Goal: Submit feedback/report problem: Complete application form

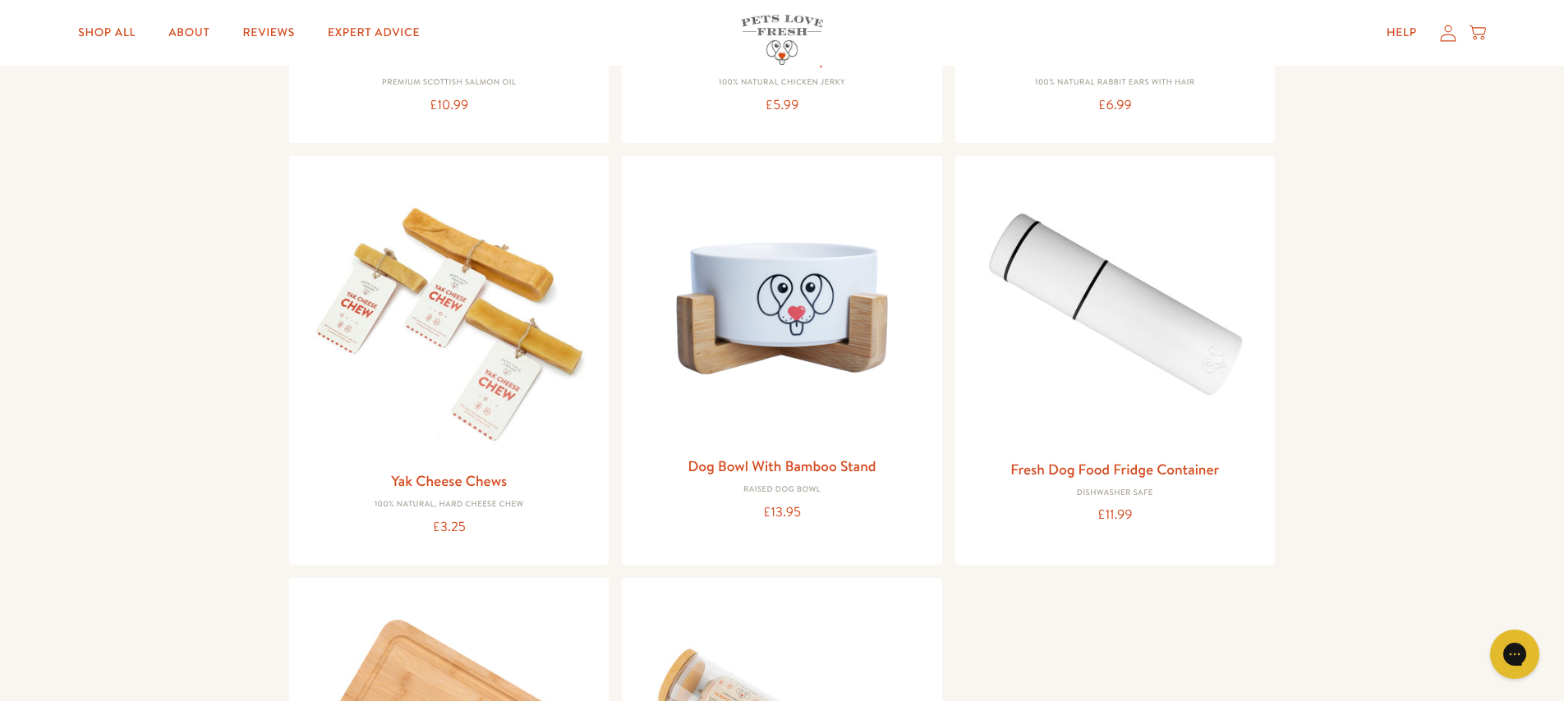
click at [1444, 42] on div "Help My account Cart" at bounding box center [1431, 32] width 122 height 33
click at [1444, 34] on icon at bounding box center [1448, 33] width 16 height 16
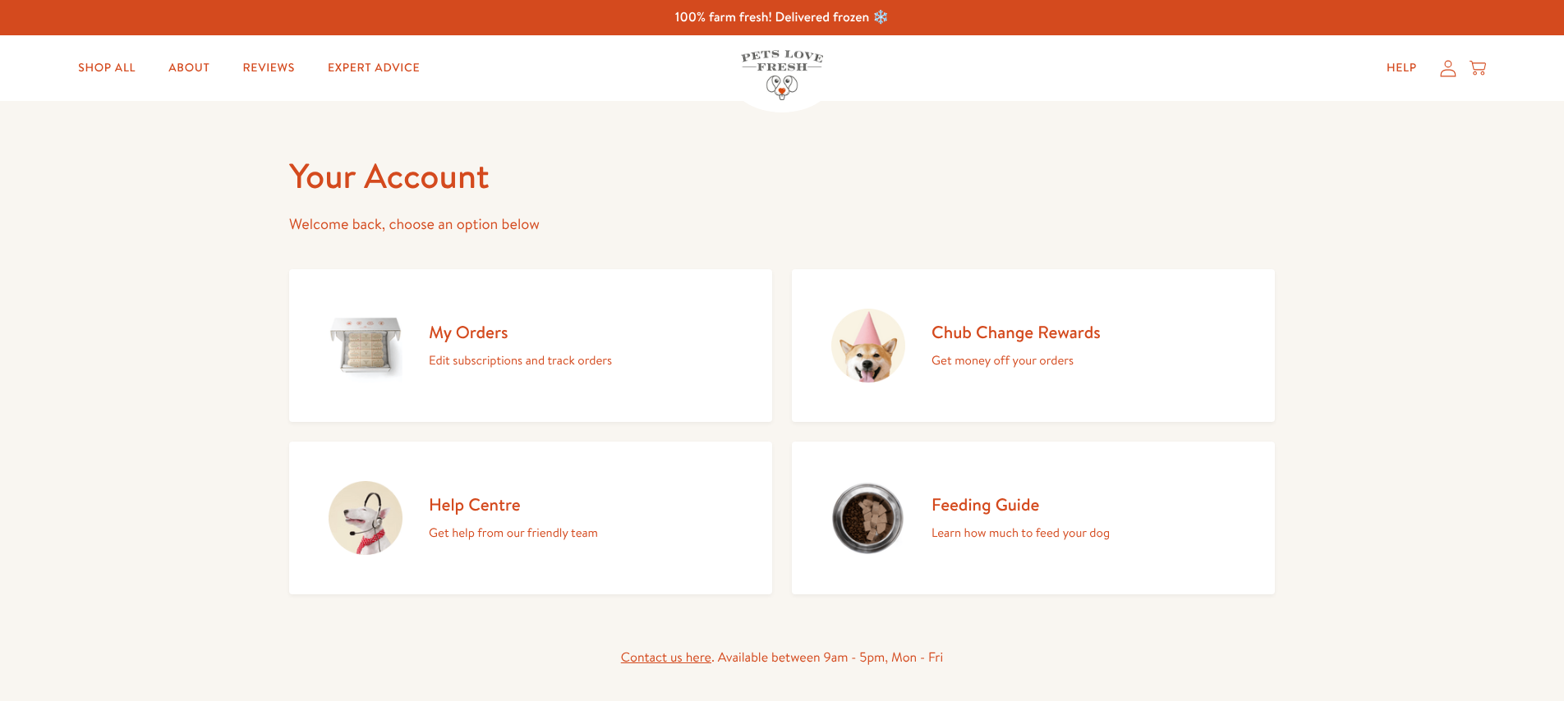
click at [1447, 67] on icon at bounding box center [1448, 68] width 16 height 17
click at [1441, 65] on icon at bounding box center [1448, 68] width 16 height 17
click at [1445, 67] on icon at bounding box center [1448, 68] width 16 height 16
click at [1415, 67] on link "Help" at bounding box center [1401, 68] width 57 height 33
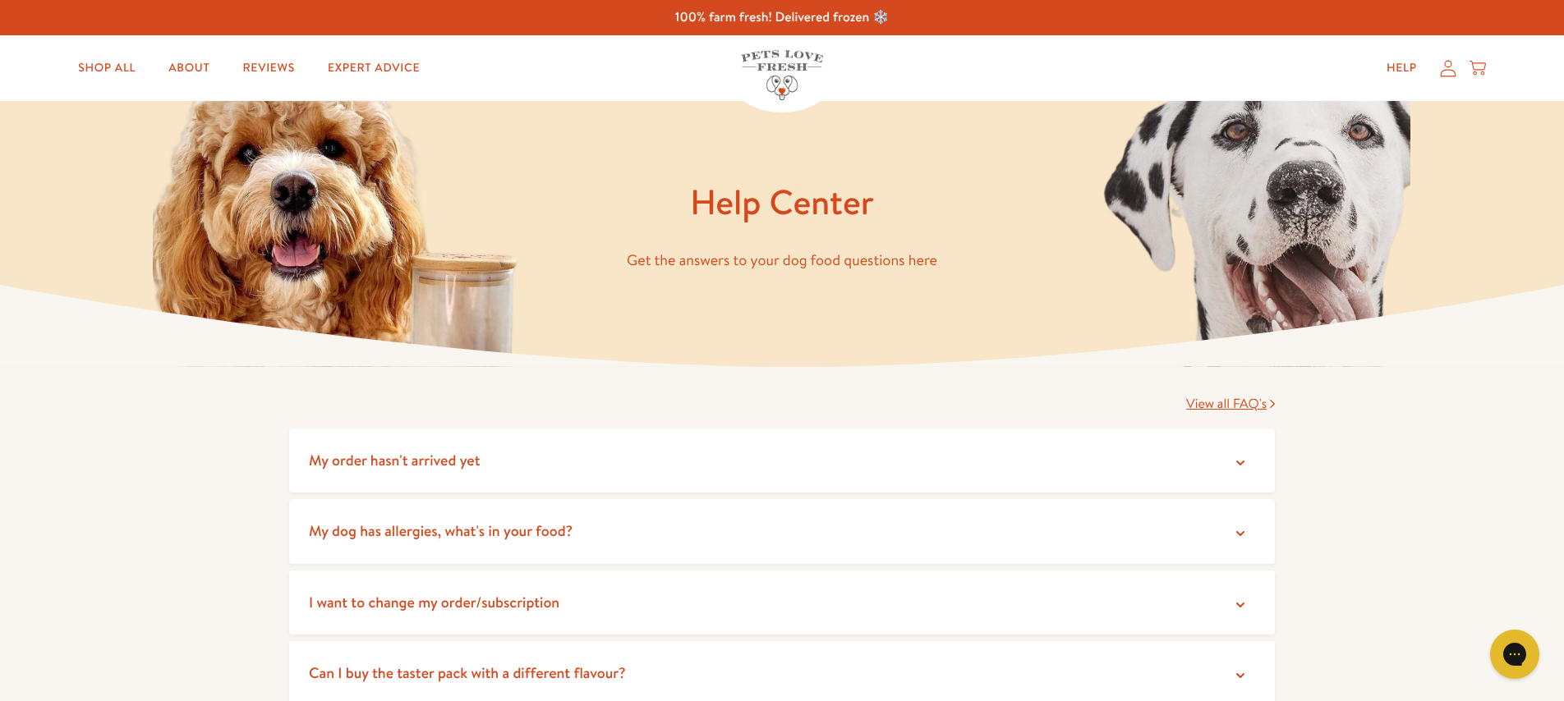
click at [1444, 65] on icon at bounding box center [1448, 68] width 16 height 16
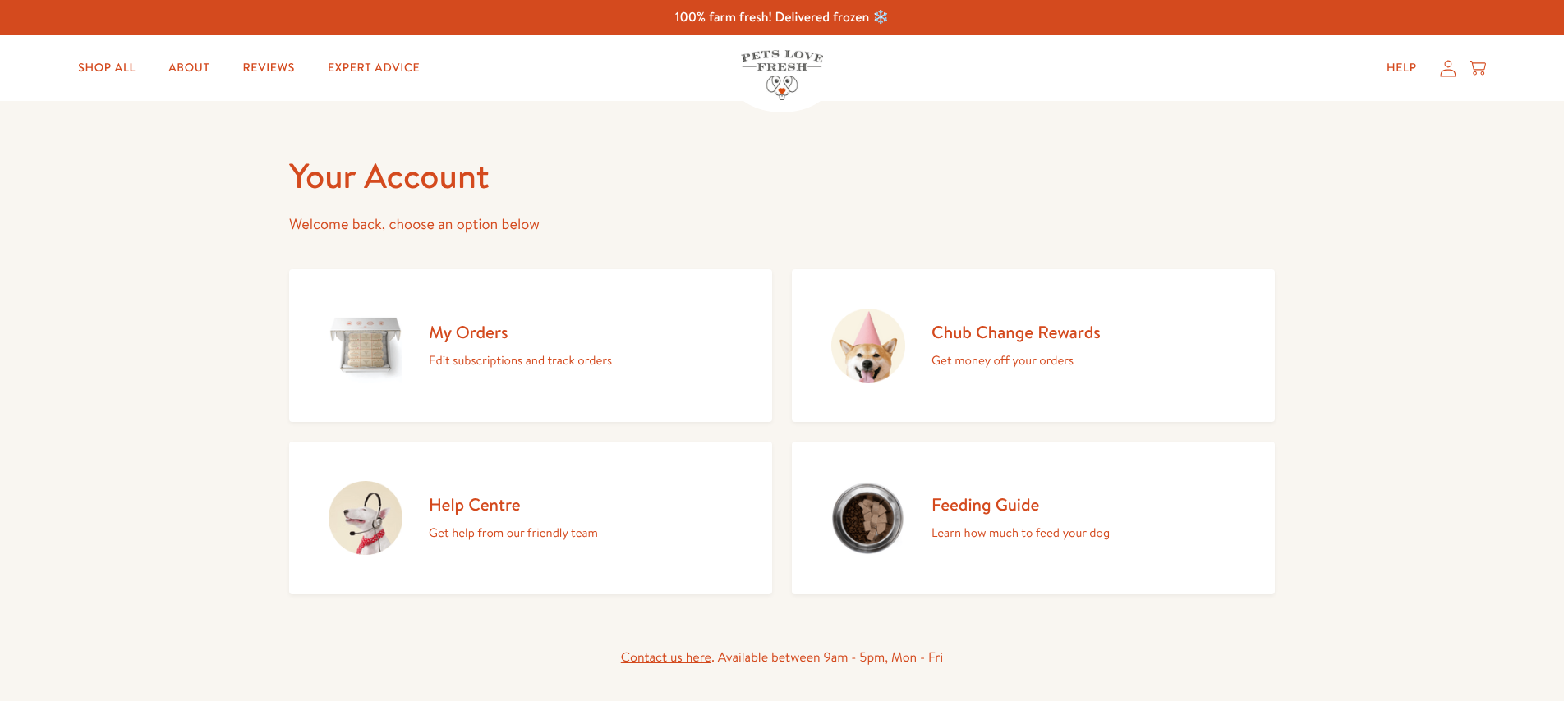
click at [1440, 66] on icon at bounding box center [1448, 68] width 16 height 17
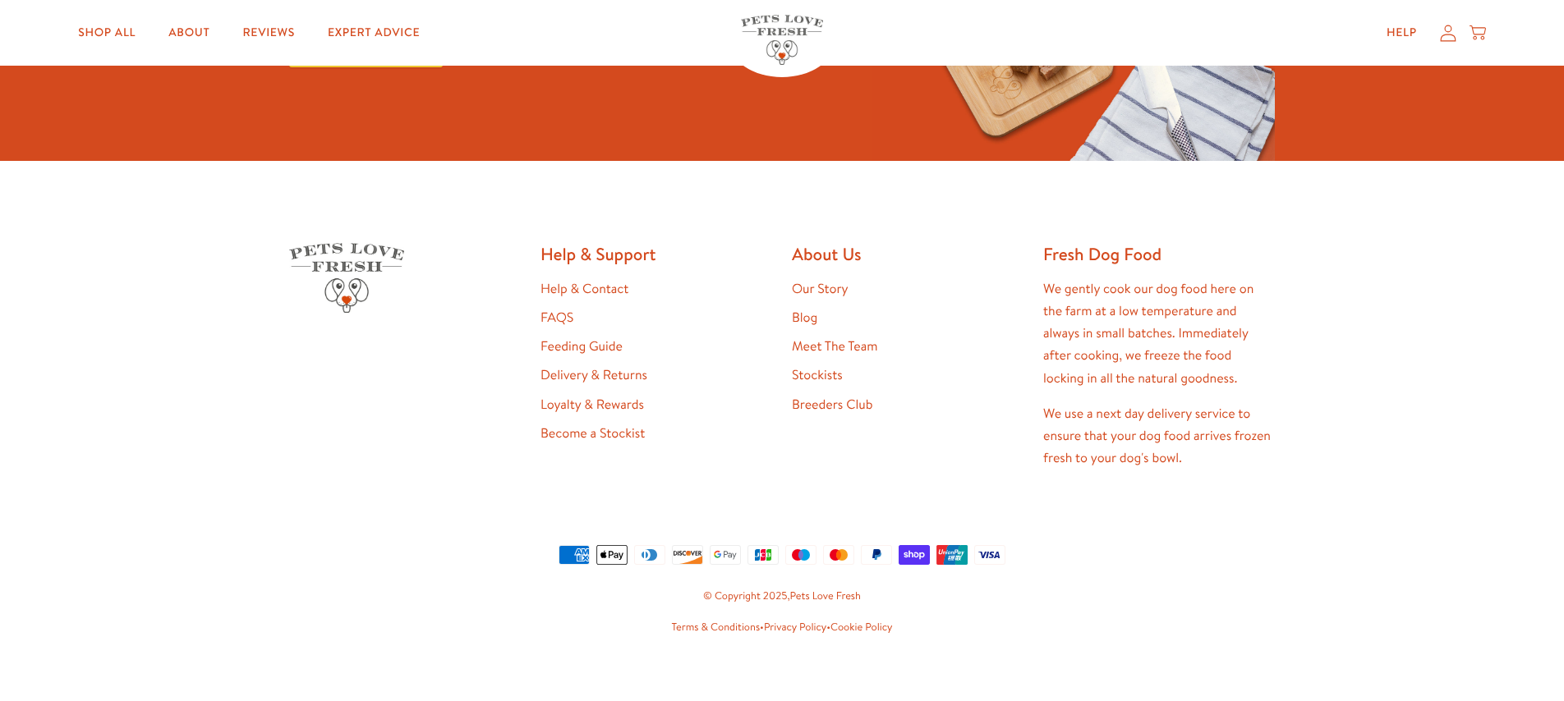
scroll to position [936, 0]
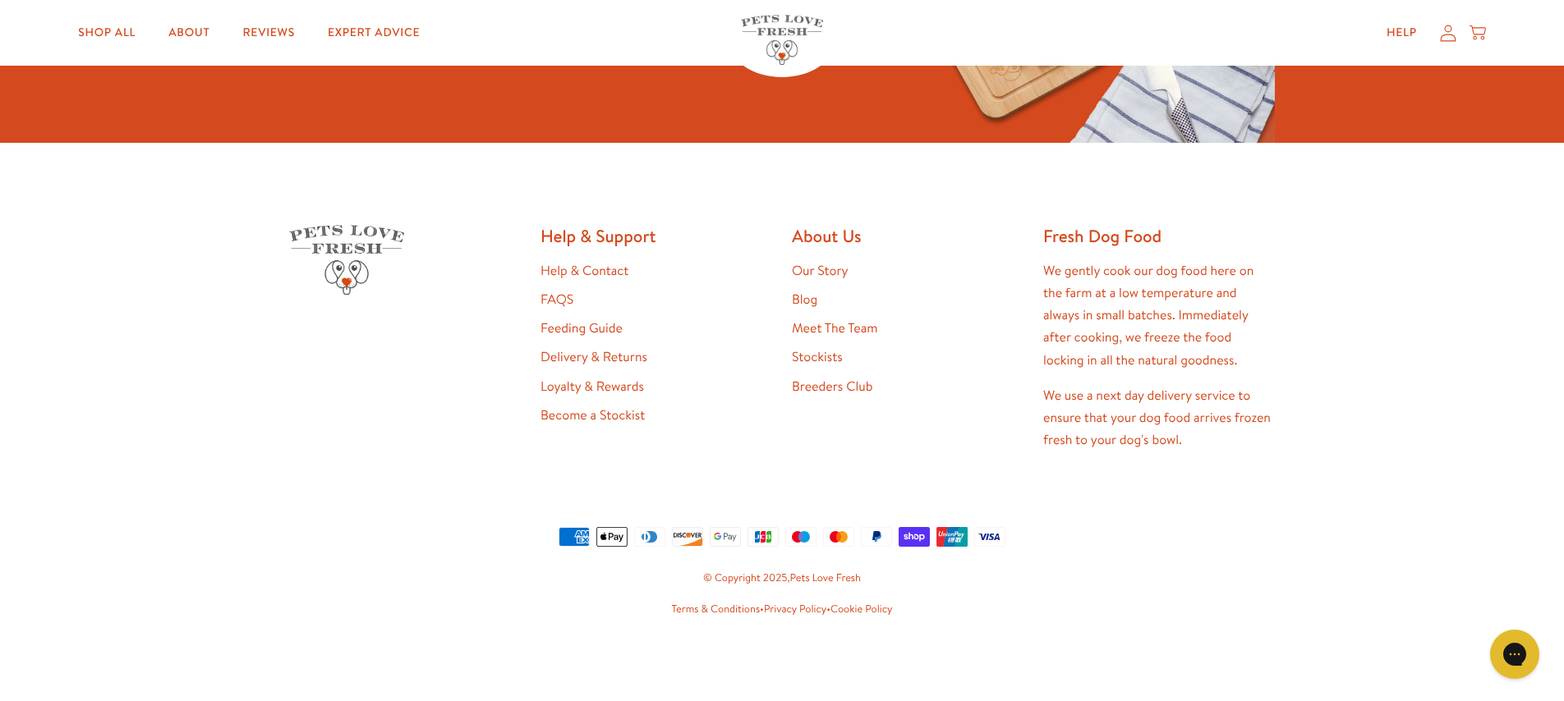
click at [589, 271] on link "Help & Contact" at bounding box center [584, 271] width 88 height 18
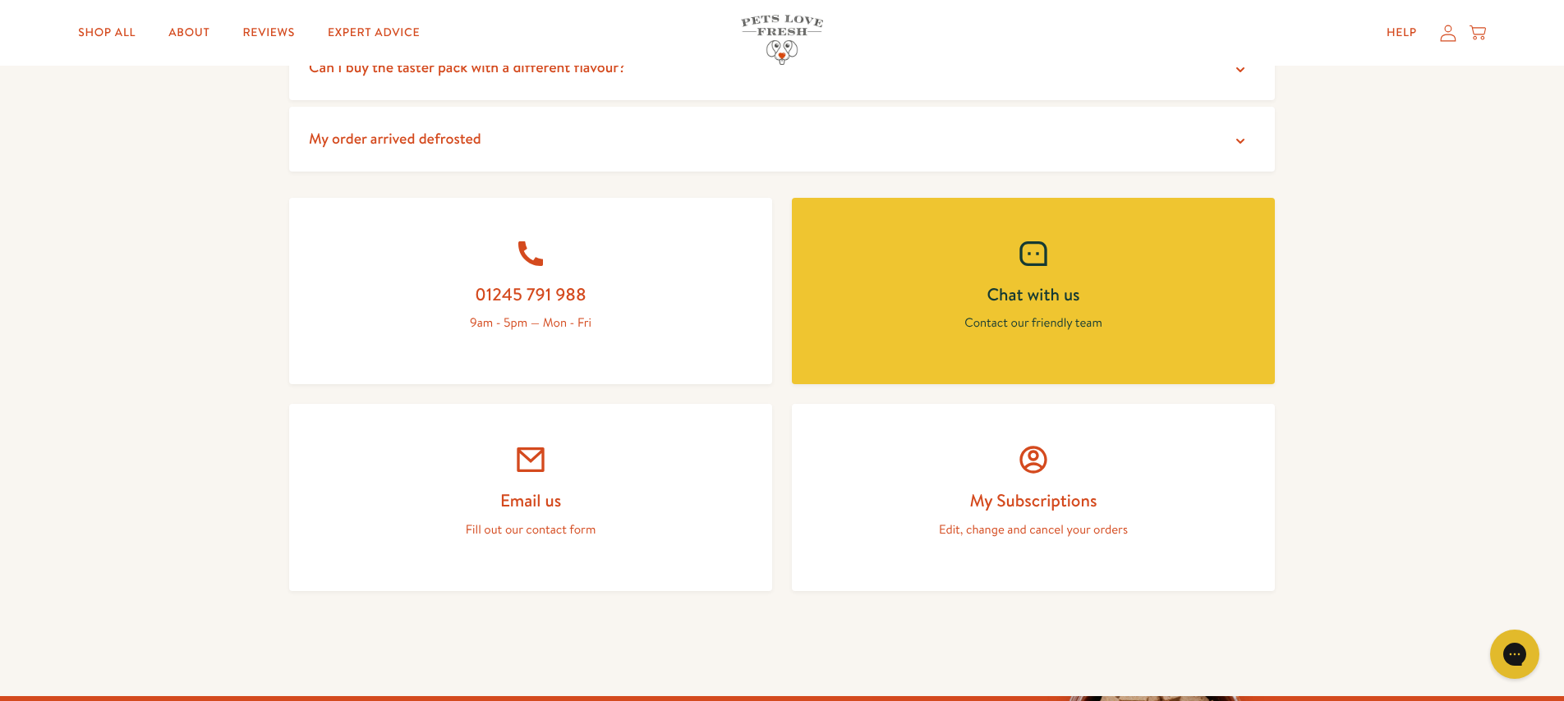
scroll to position [611, 0]
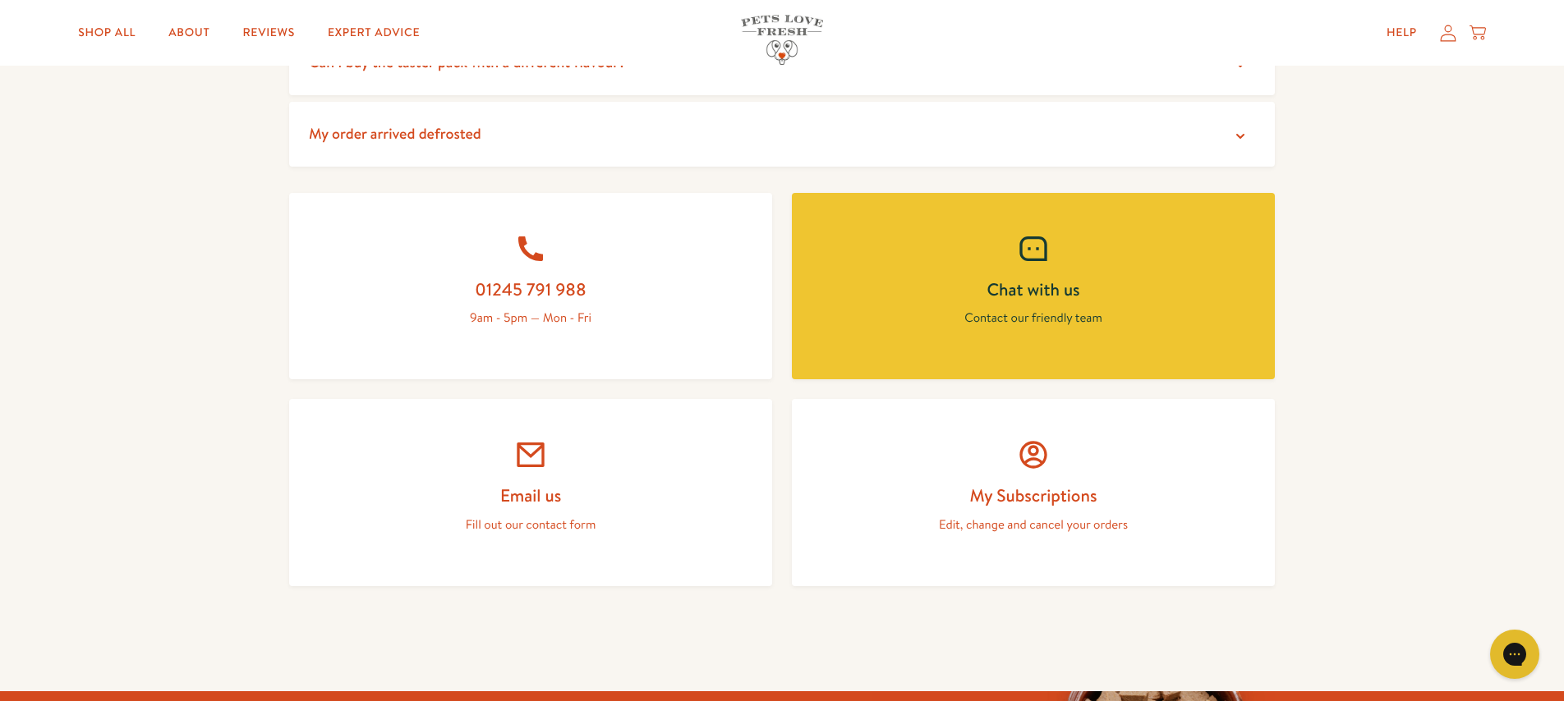
click at [521, 532] on p "Fill out our contact form" at bounding box center [530, 524] width 404 height 21
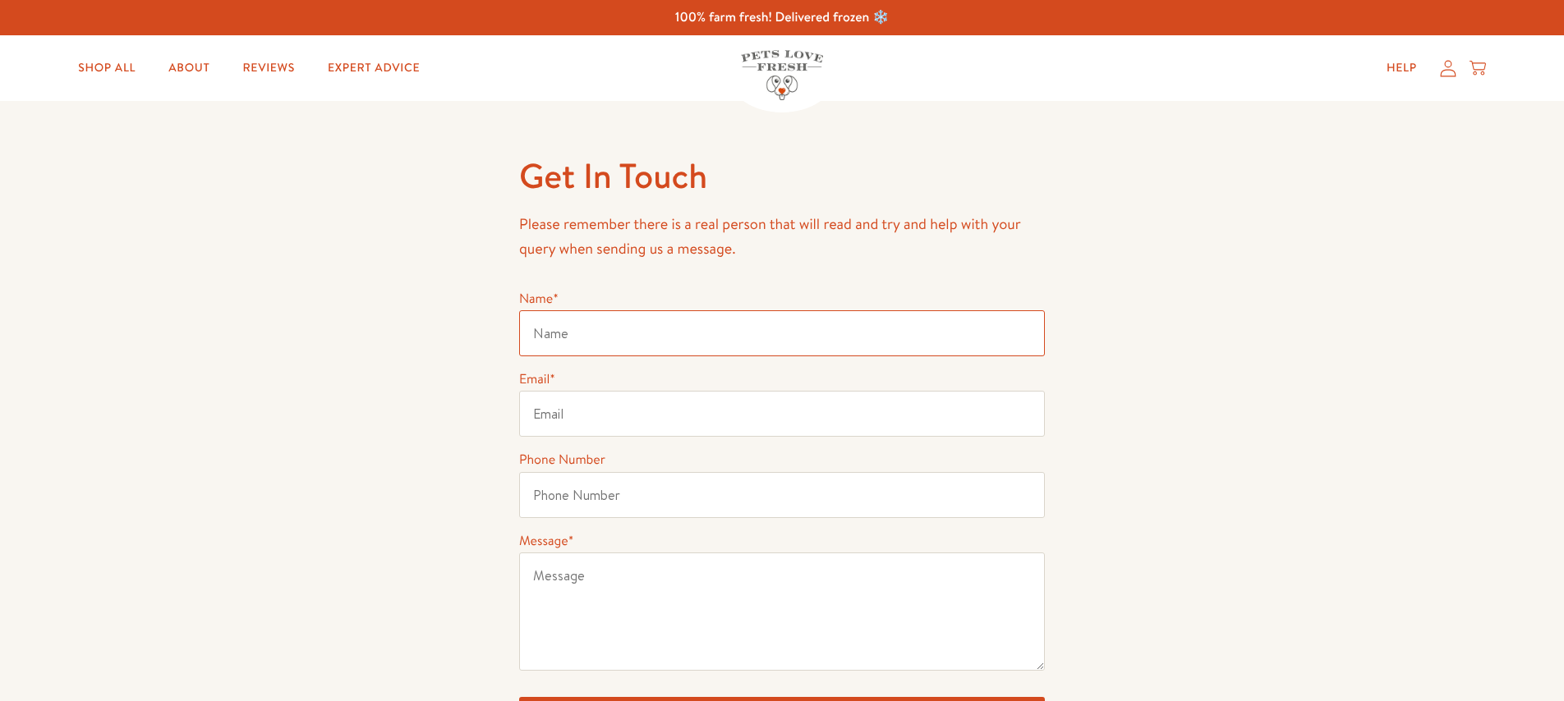
click at [563, 325] on input "Name *" at bounding box center [782, 333] width 526 height 46
click at [650, 452] on div "Phone Number" at bounding box center [782, 483] width 526 height 68
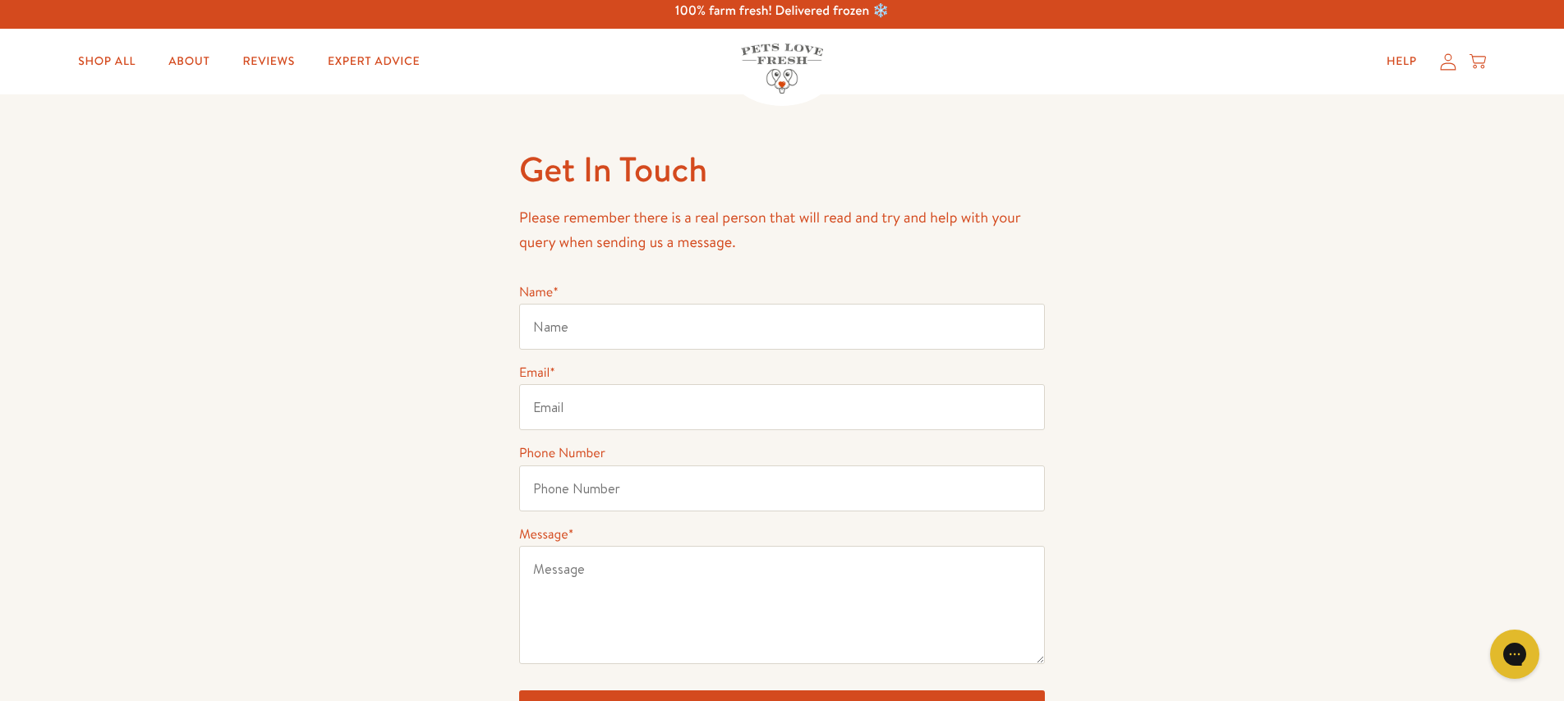
scroll to position [9, 0]
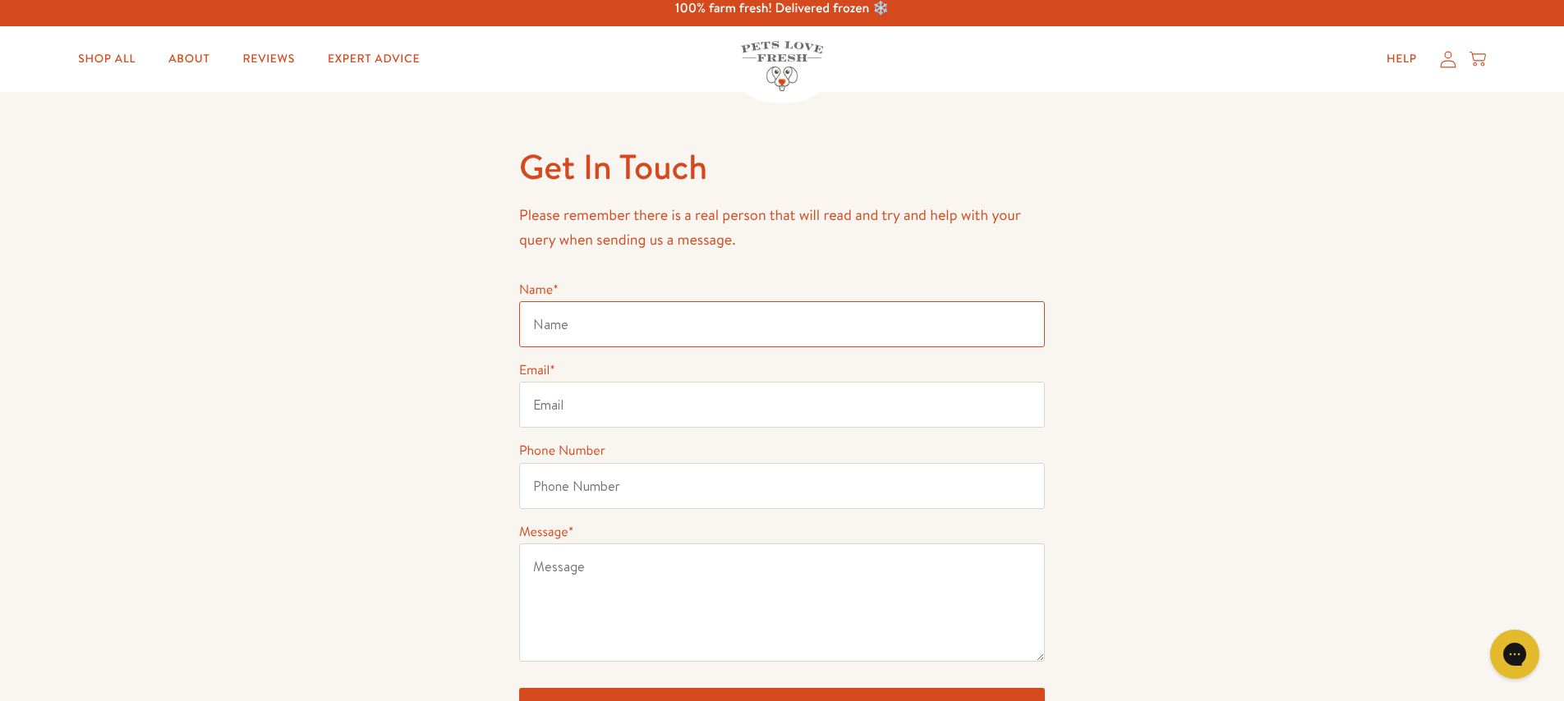
click at [581, 321] on input "Name *" at bounding box center [782, 324] width 526 height 46
click at [587, 326] on input "Name *" at bounding box center [782, 324] width 526 height 46
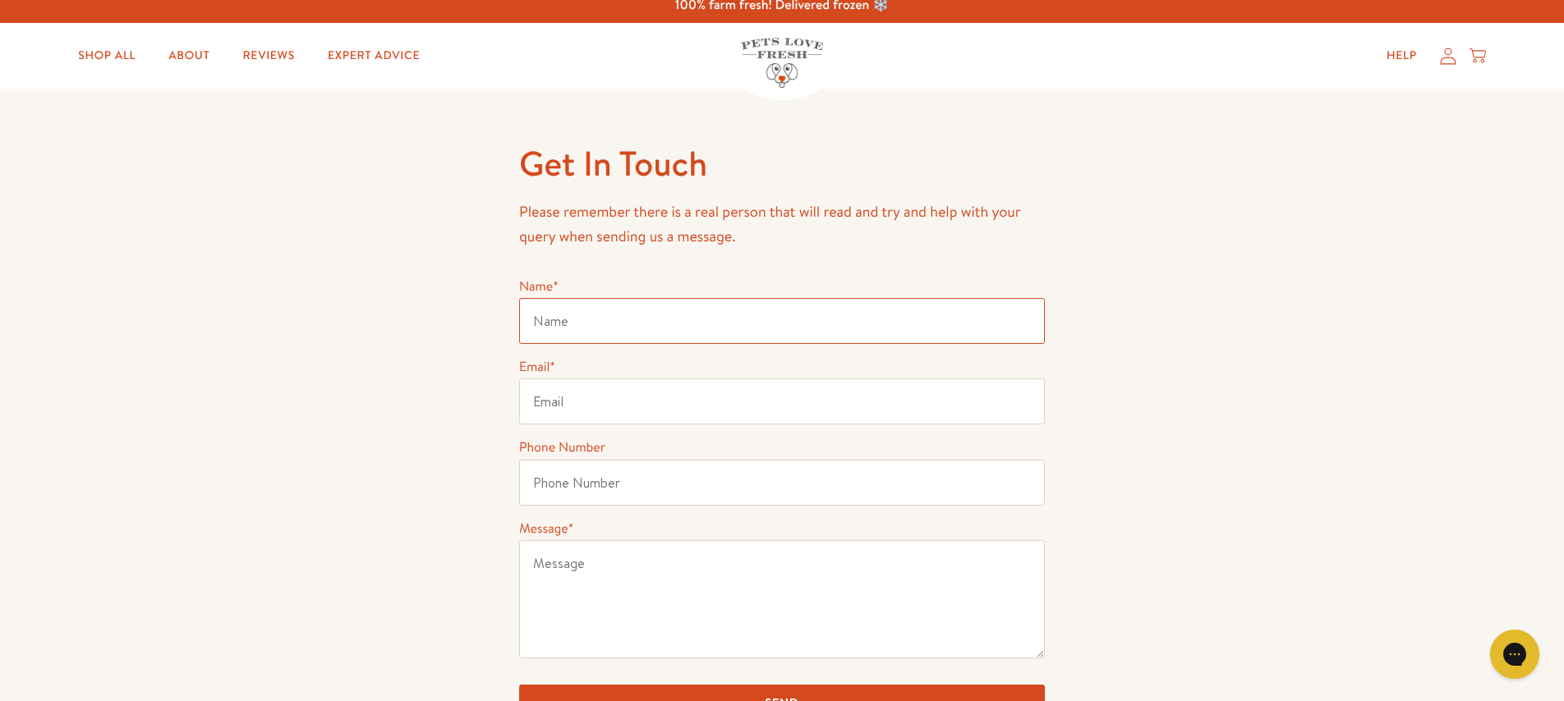
scroll to position [11, 0]
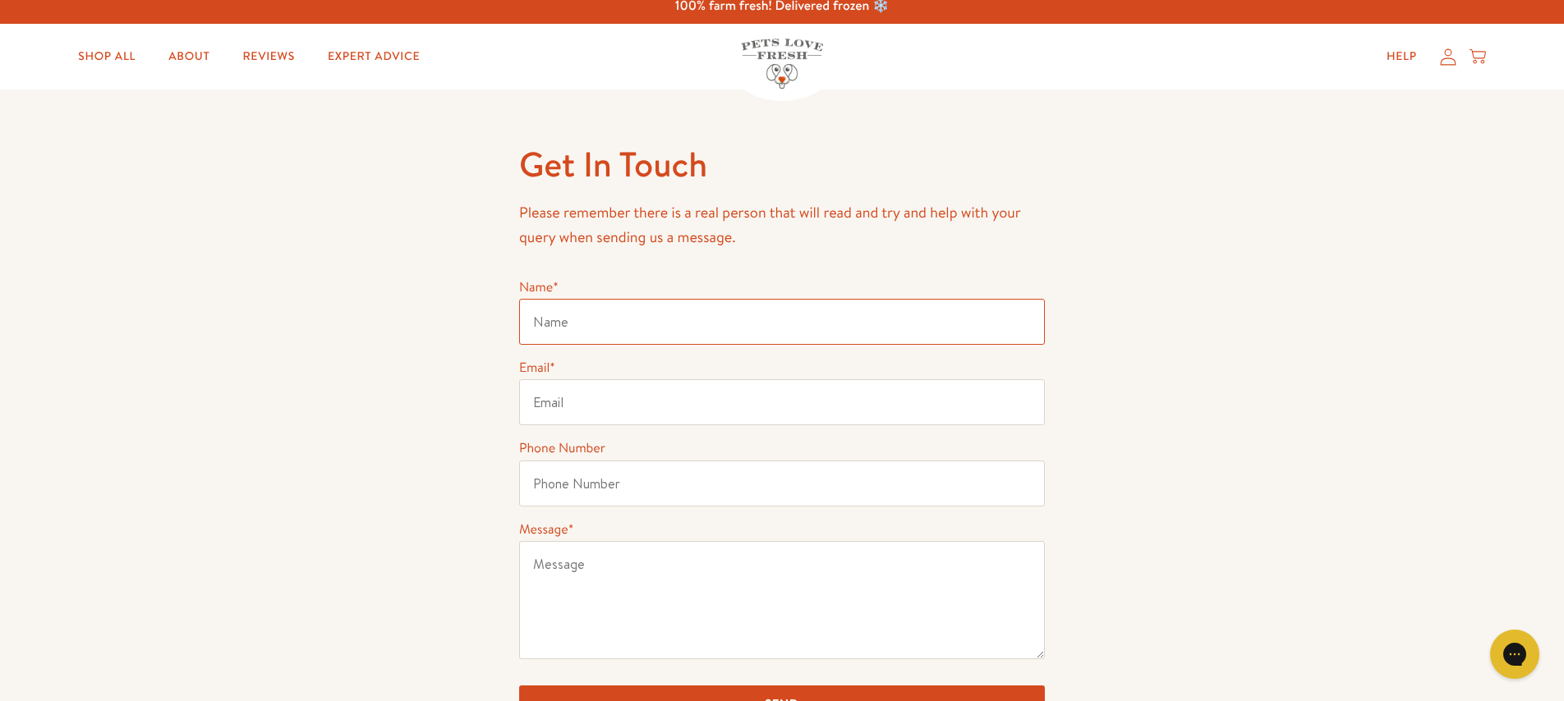
click at [599, 327] on input "Name *" at bounding box center [782, 322] width 526 height 46
drag, startPoint x: 606, startPoint y: 326, endPoint x: 653, endPoint y: 439, distance: 122.6
click at [653, 439] on form "Name * Email * Phone Number Message * Send" at bounding box center [782, 500] width 526 height 446
type input "Ruth Fisher"
type input "roofisher13@gmail.com"
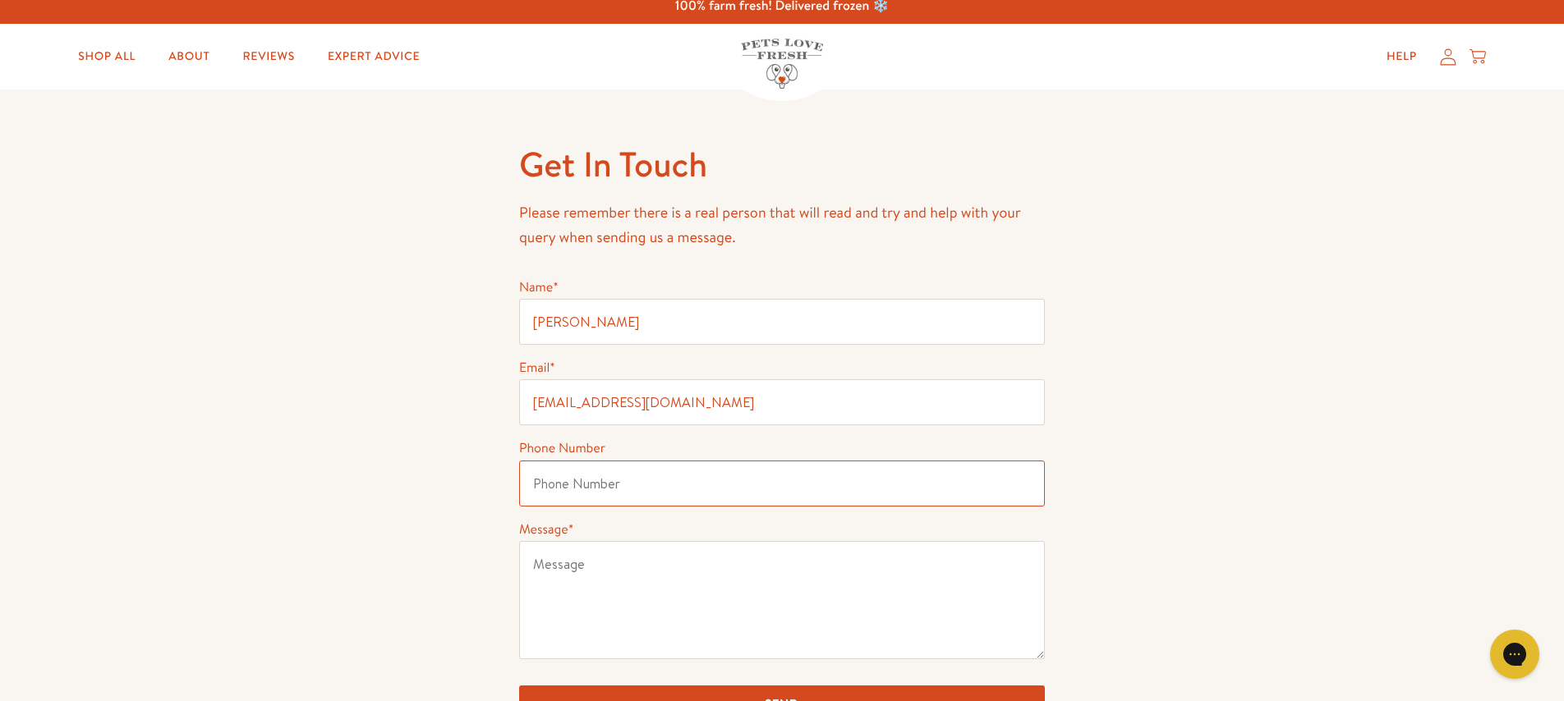
type input "07493067508"
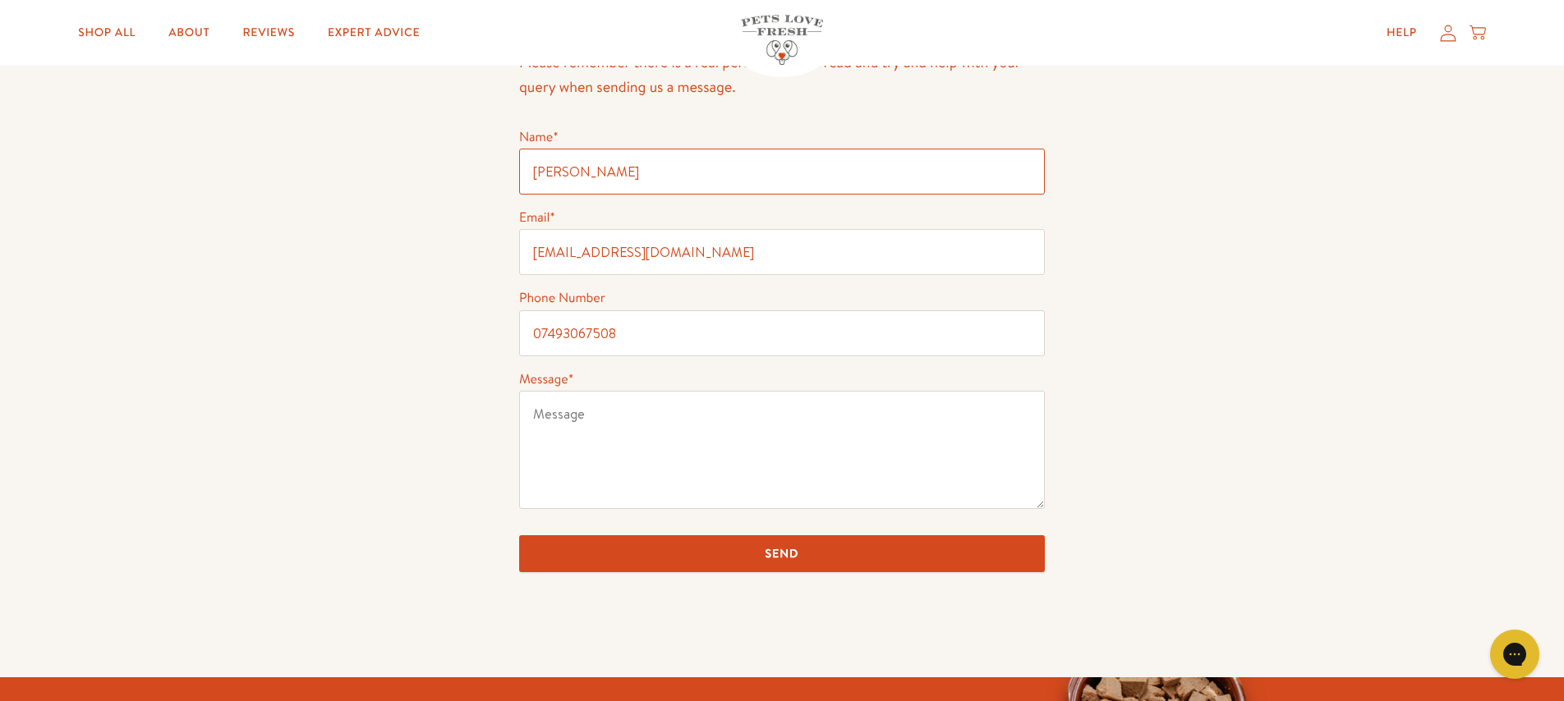
scroll to position [172, 0]
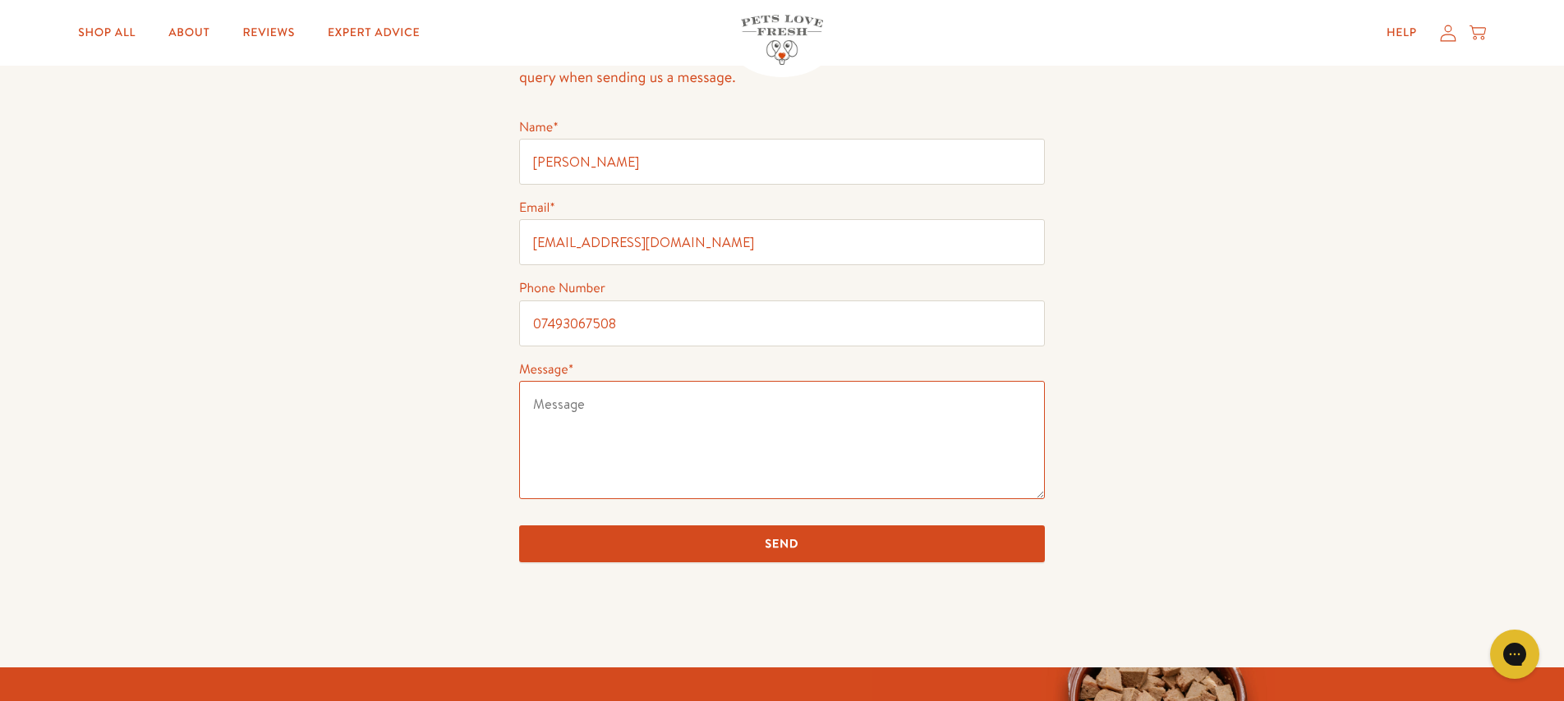
click at [547, 406] on textarea "Message *" at bounding box center [782, 440] width 526 height 118
click at [614, 404] on textarea "Re: Order No //" at bounding box center [782, 440] width 526 height 118
click at [668, 412] on textarea "Re: Order No //" at bounding box center [782, 440] width 526 height 118
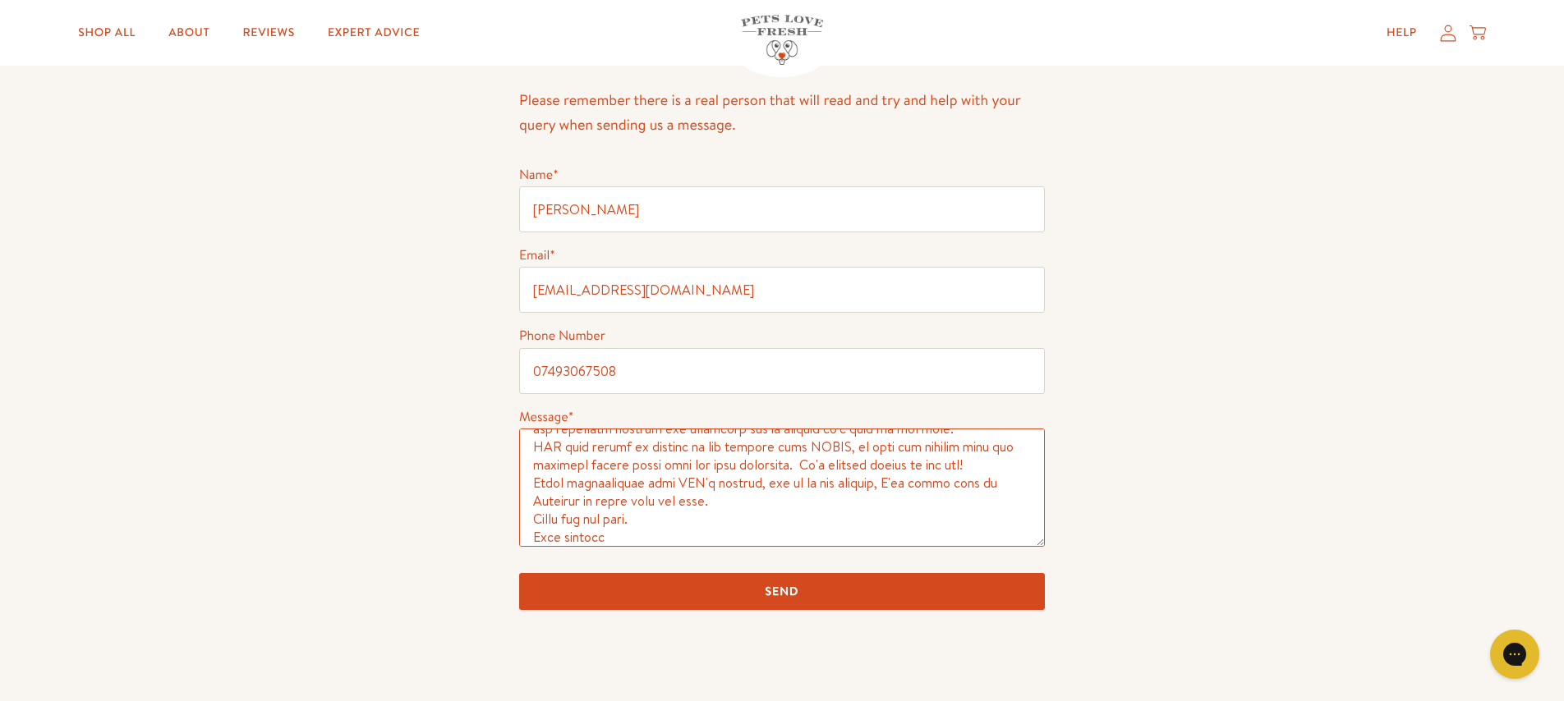
scroll to position [240, 0]
type textarea "Re: Order No 134491 The above order was due for delivery today. This morning I …"
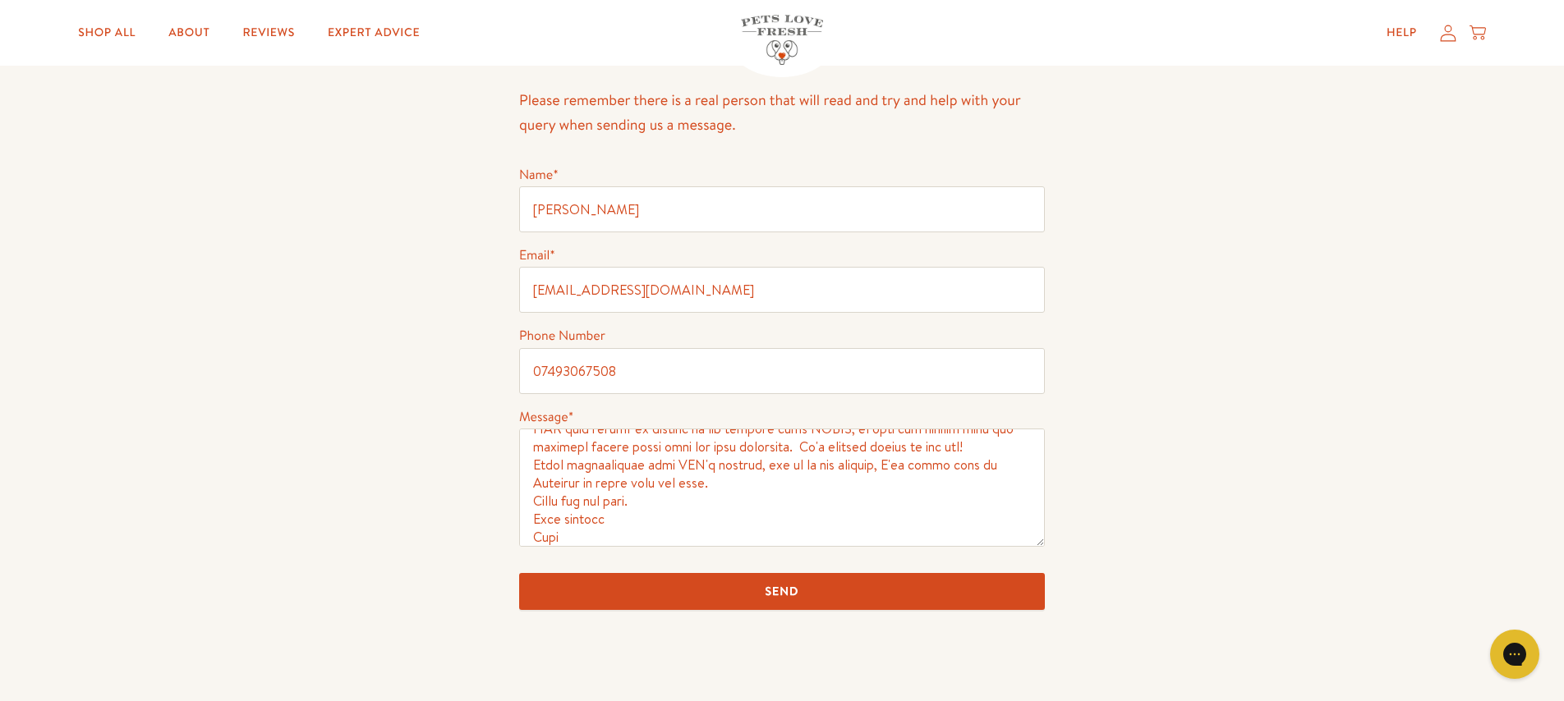
click at [818, 588] on input "Send" at bounding box center [782, 591] width 526 height 37
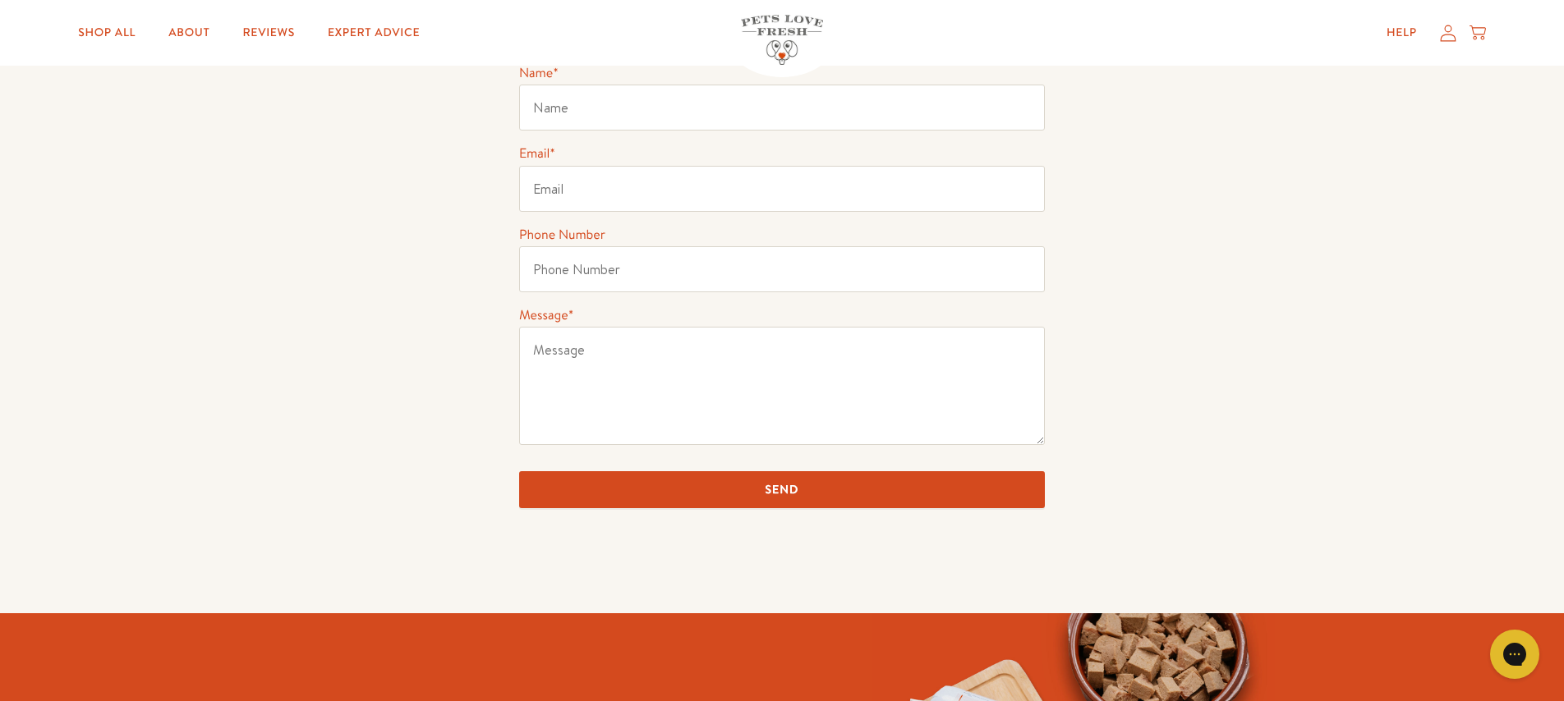
click at [1452, 29] on icon at bounding box center [1448, 32] width 16 height 17
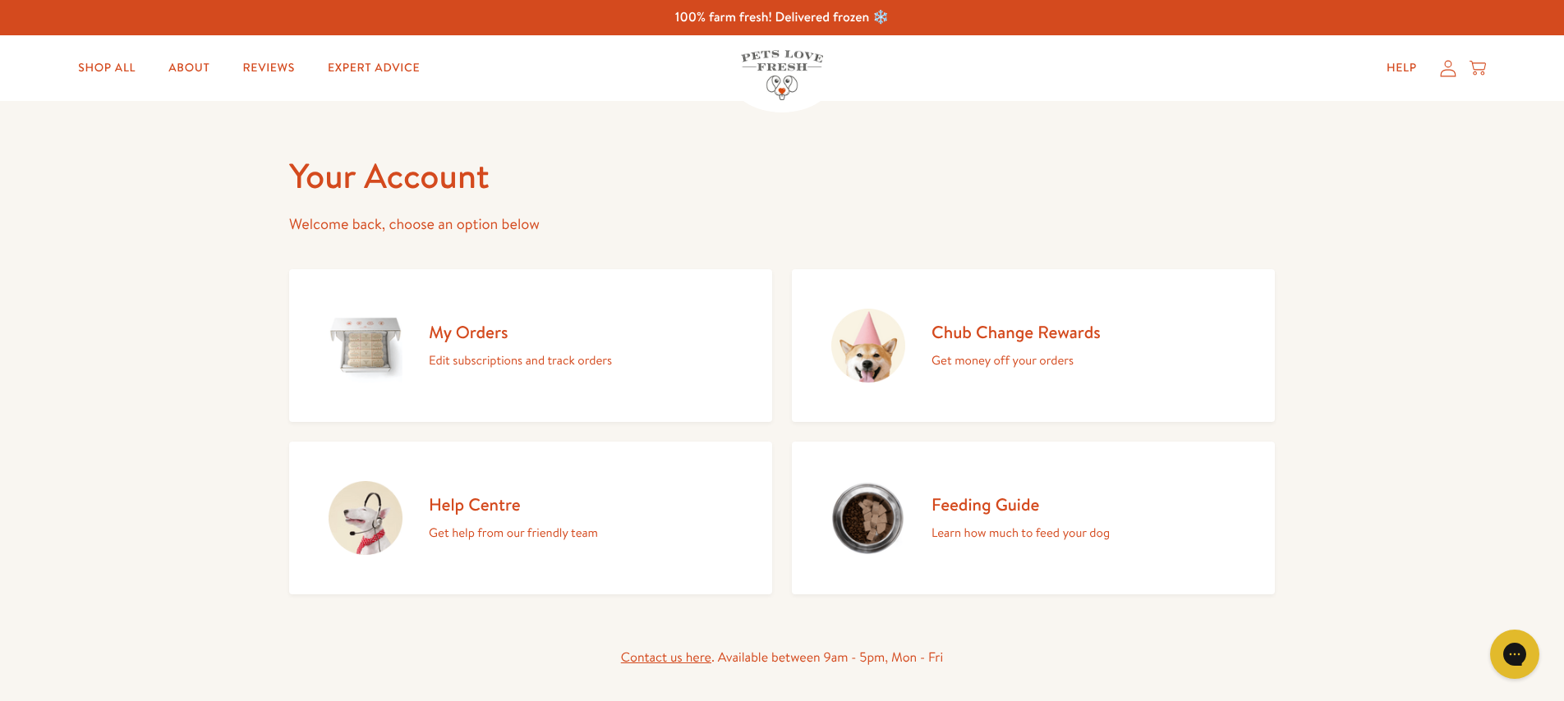
click at [473, 347] on div "My Orders Edit subscriptions and track orders" at bounding box center [520, 346] width 183 height 50
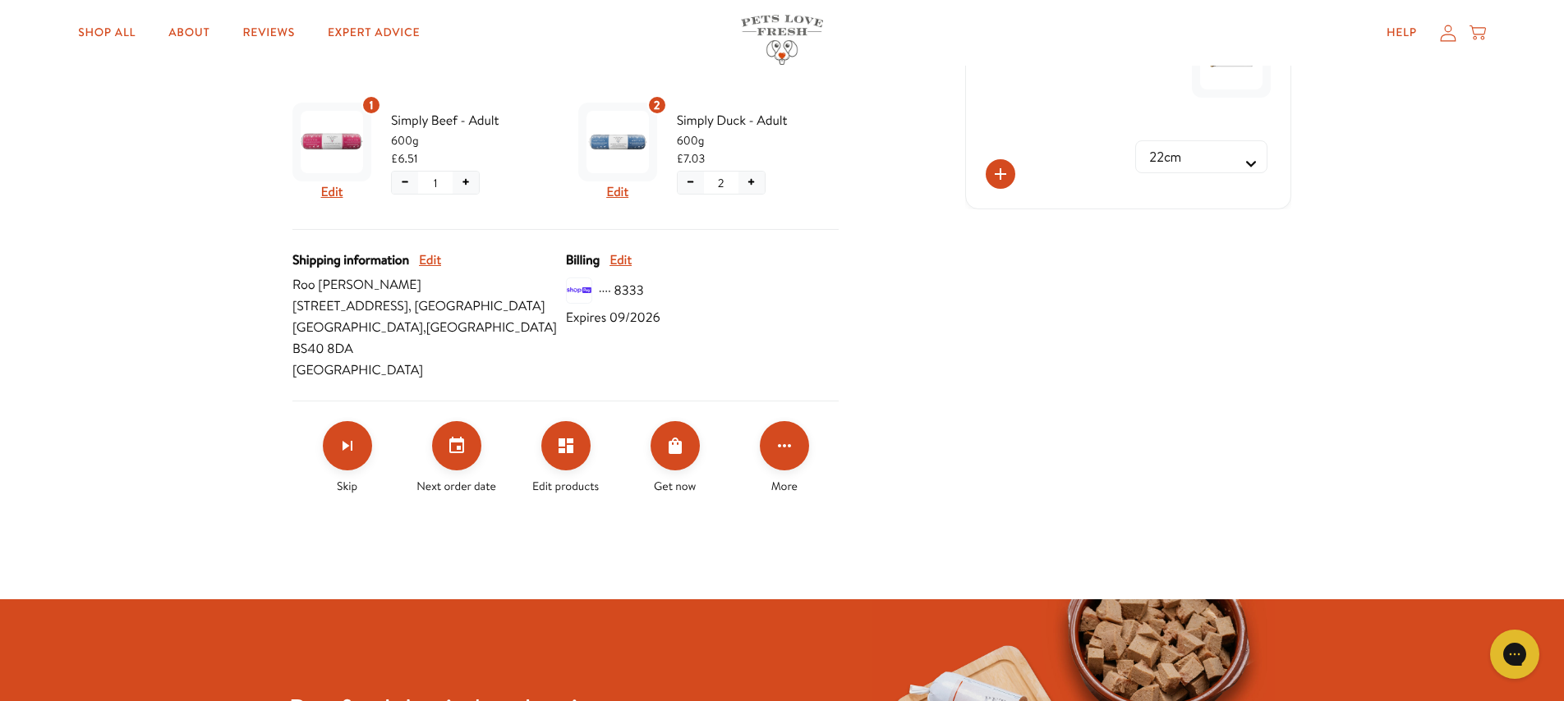
scroll to position [630, 0]
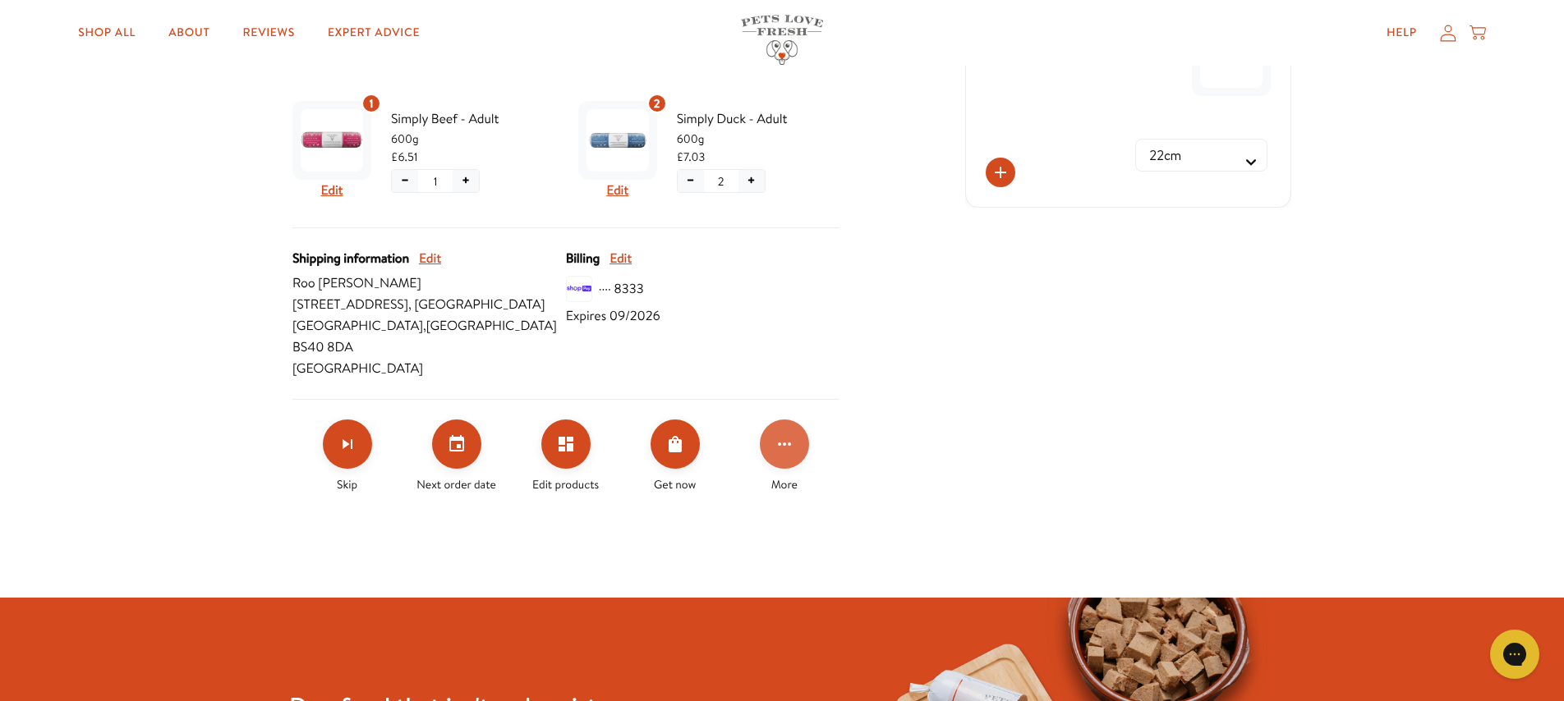
click at [779, 434] on icon "Click for more options" at bounding box center [784, 444] width 20 height 20
click at [1404, 34] on div at bounding box center [782, 350] width 1564 height 701
click at [1408, 34] on link "Help" at bounding box center [1401, 32] width 57 height 33
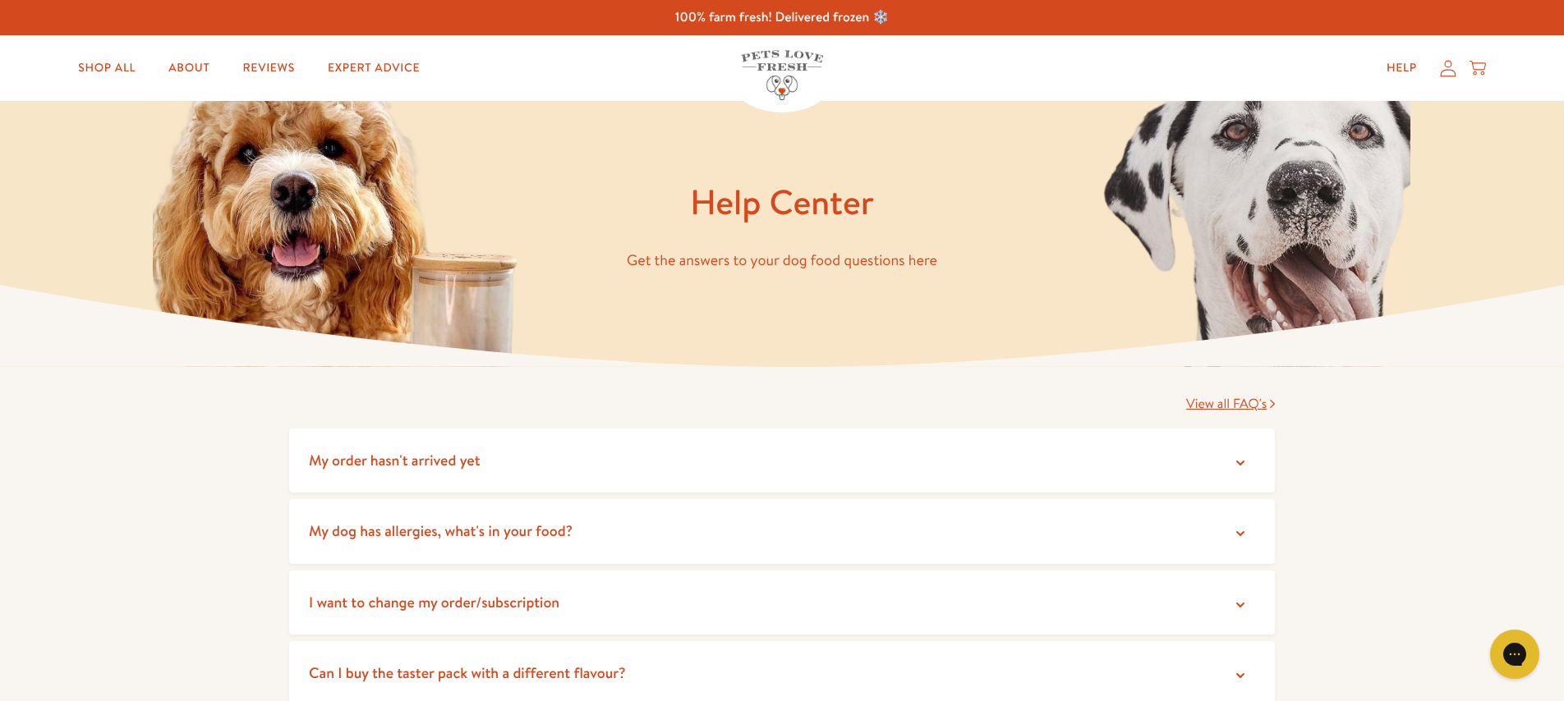
click at [1443, 67] on icon at bounding box center [1448, 68] width 16 height 17
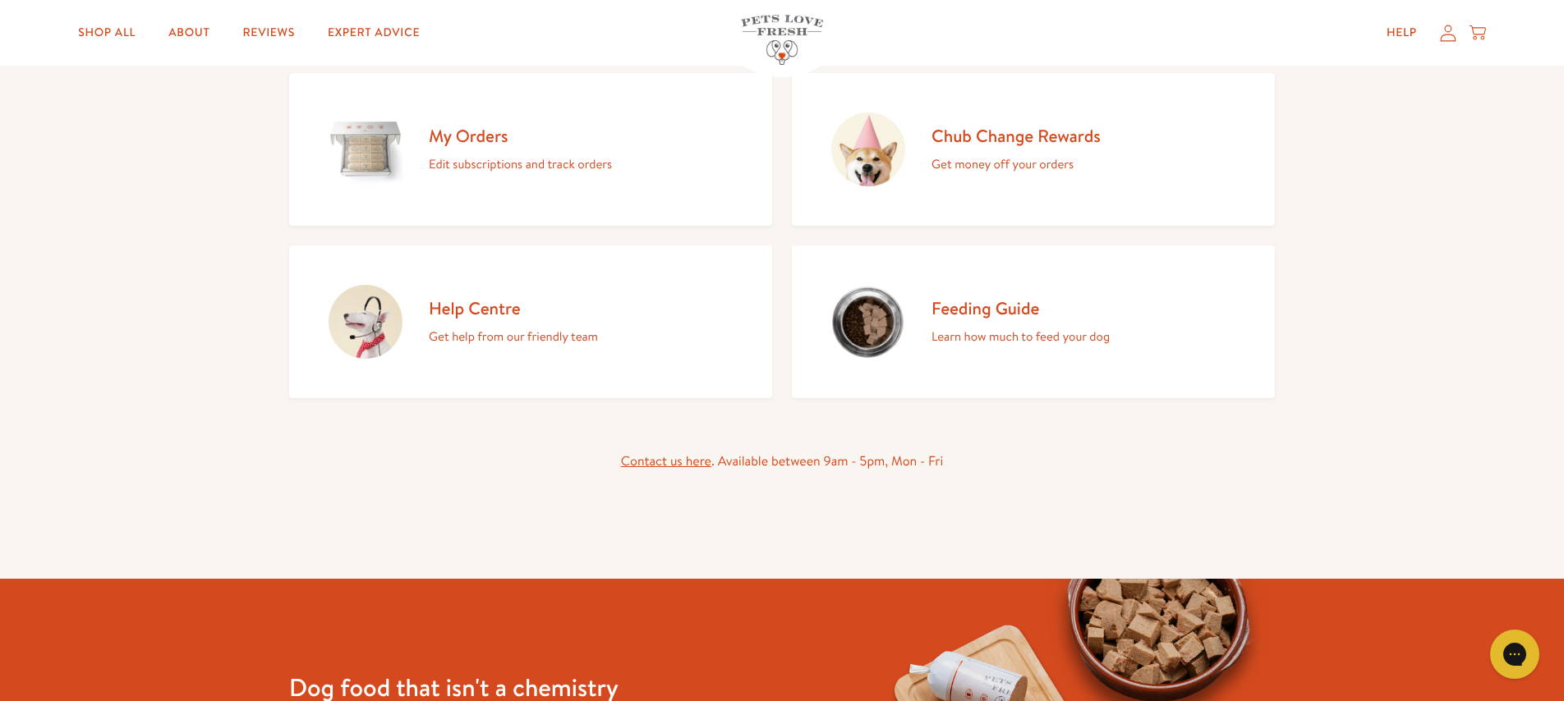
scroll to position [191, 0]
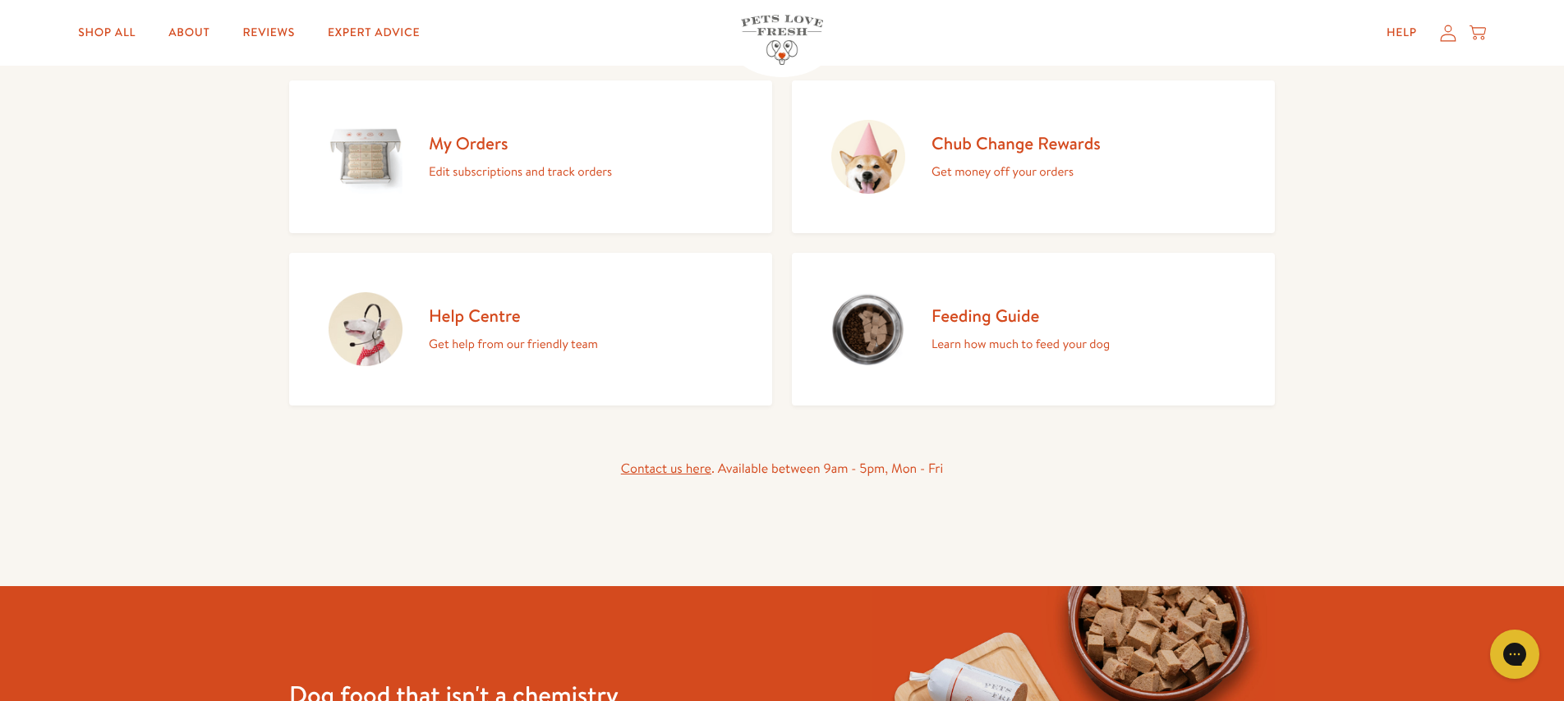
click at [457, 310] on h2 "Help Centre" at bounding box center [513, 316] width 169 height 22
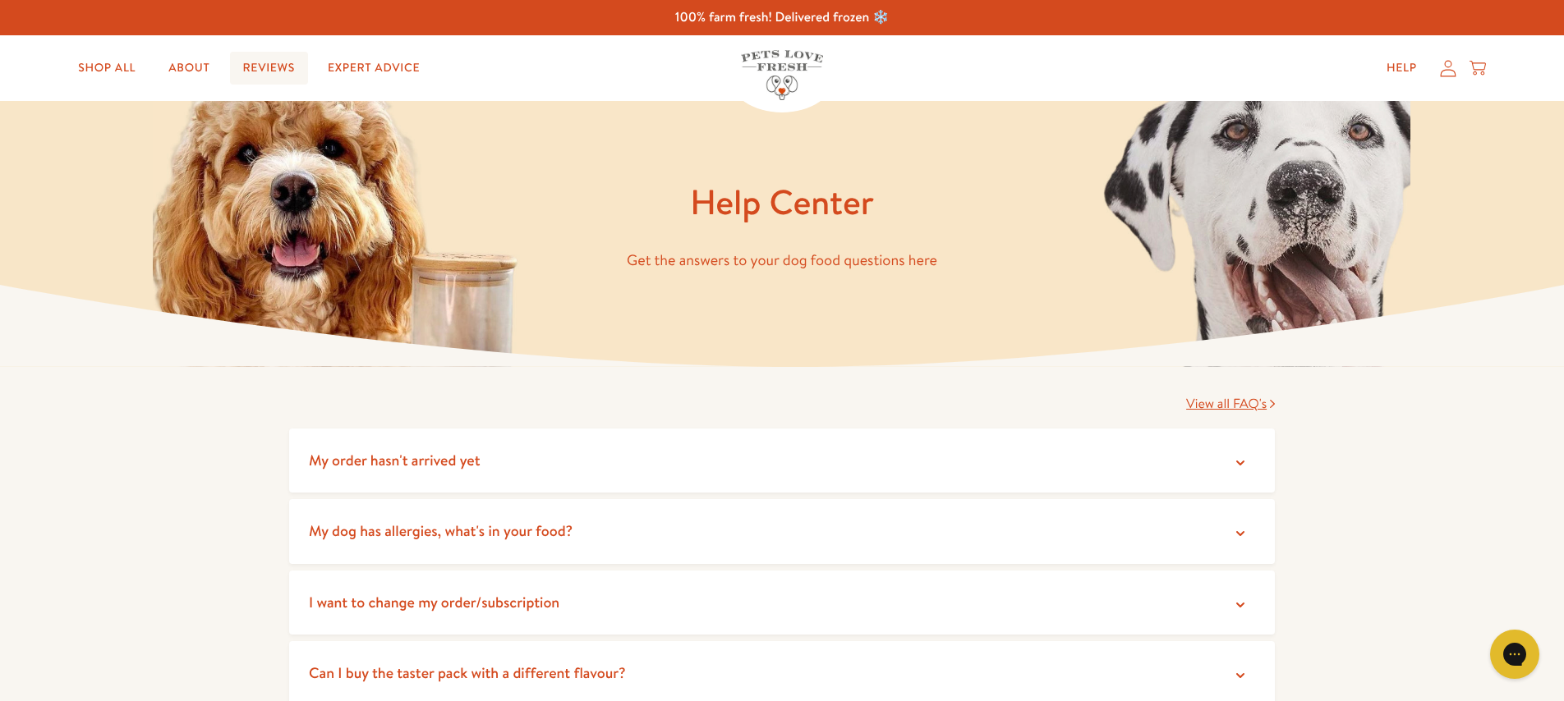
click at [259, 69] on link "Reviews" at bounding box center [269, 68] width 78 height 33
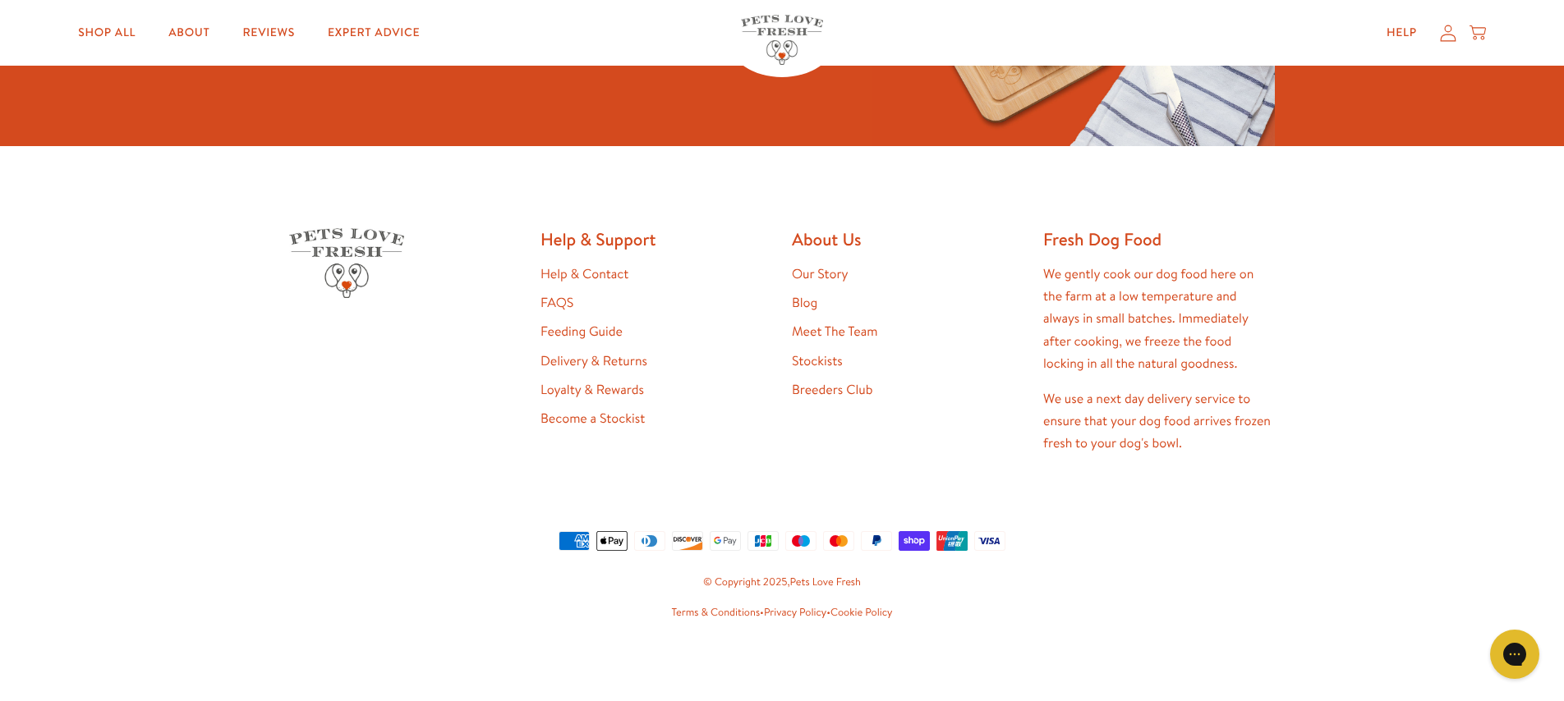
scroll to position [4408, 0]
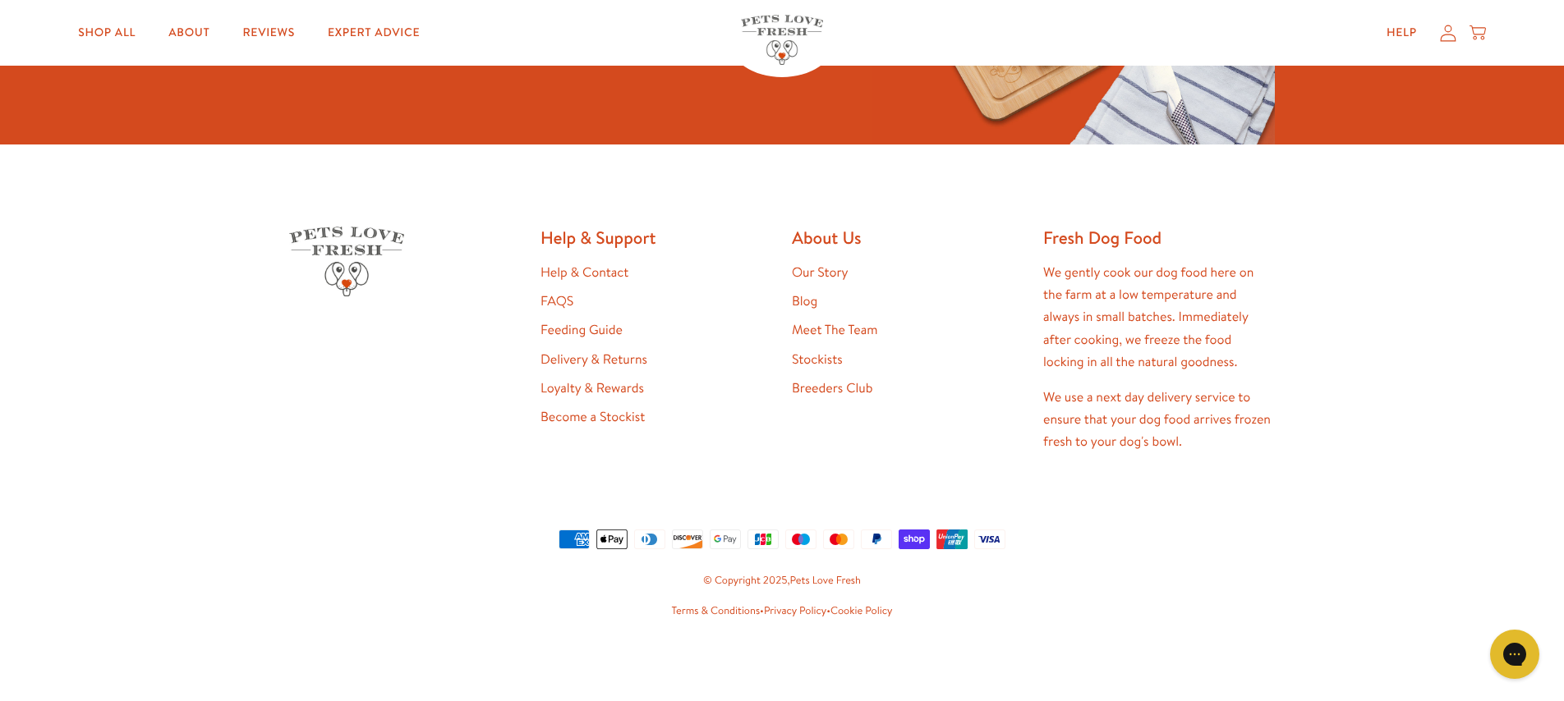
click at [597, 390] on link "Loyalty & Rewards" at bounding box center [591, 388] width 103 height 18
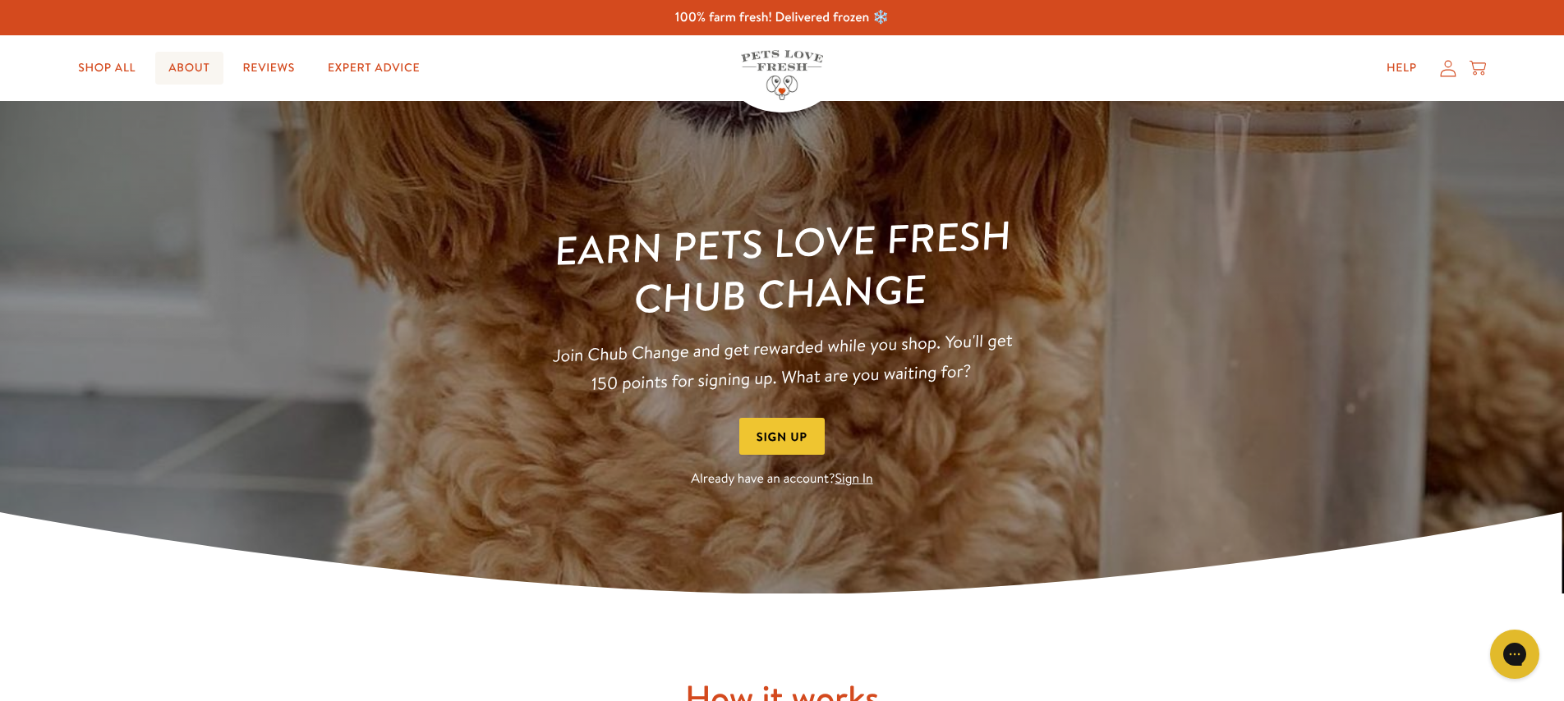
click at [196, 67] on link "About" at bounding box center [188, 68] width 67 height 33
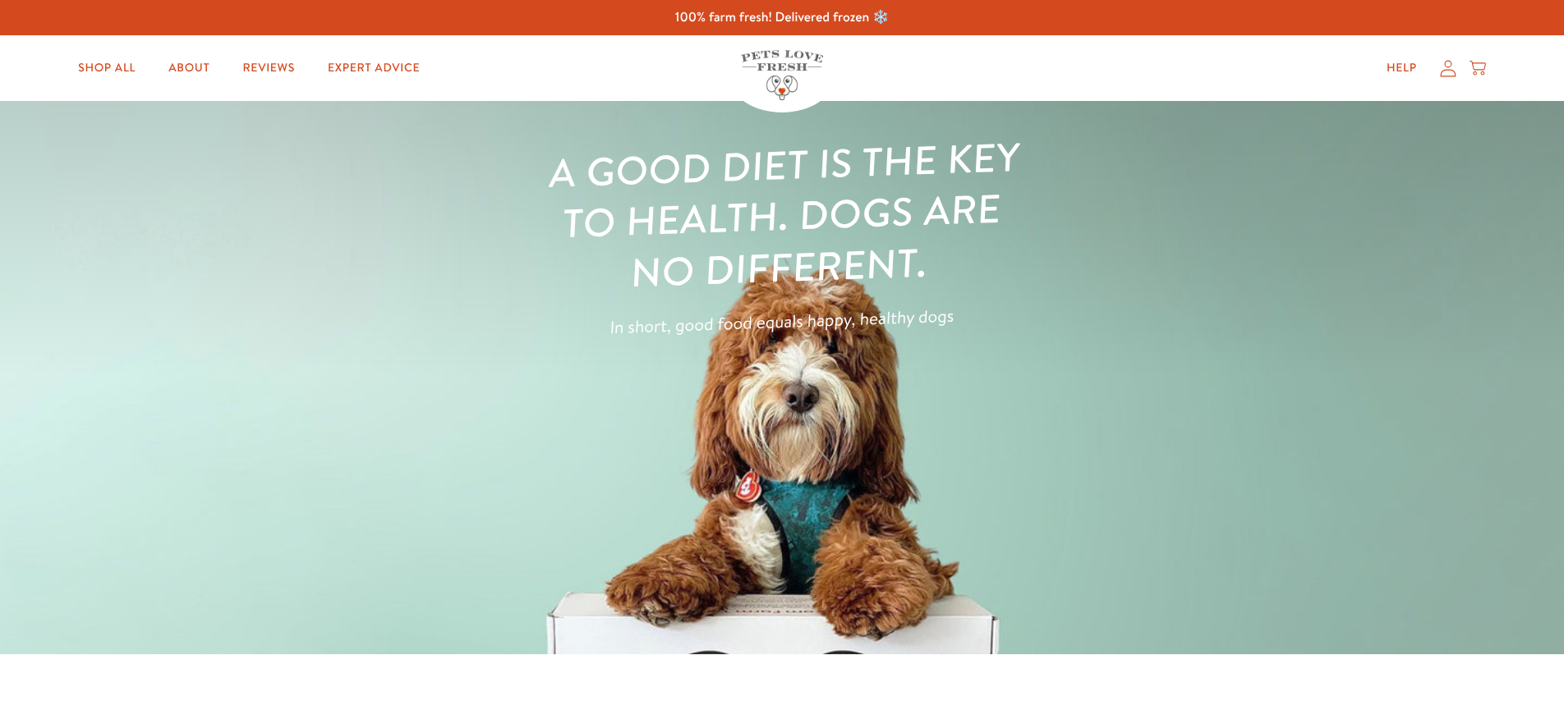
click at [250, 67] on link "Reviews" at bounding box center [269, 68] width 78 height 33
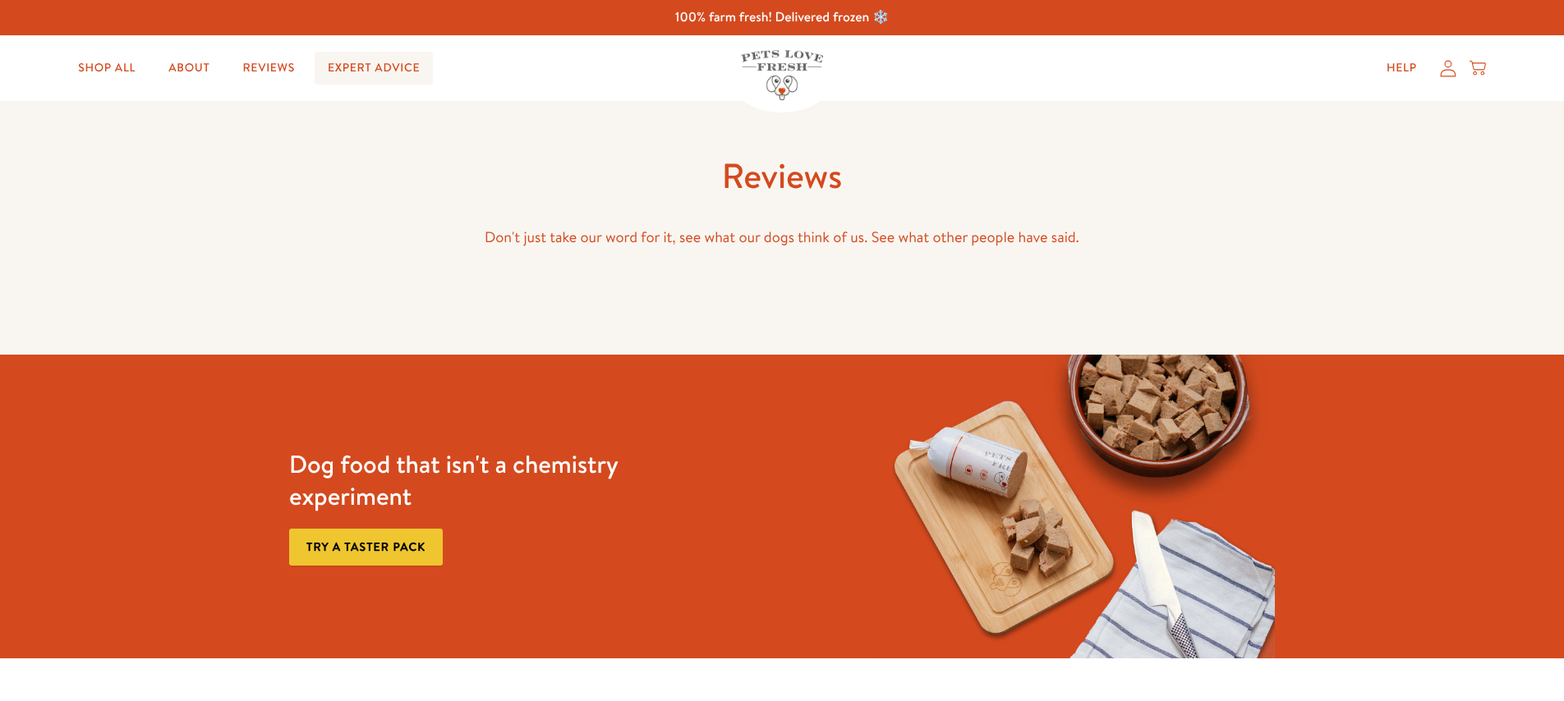
click at [339, 62] on link "Expert Advice" at bounding box center [374, 68] width 118 height 33
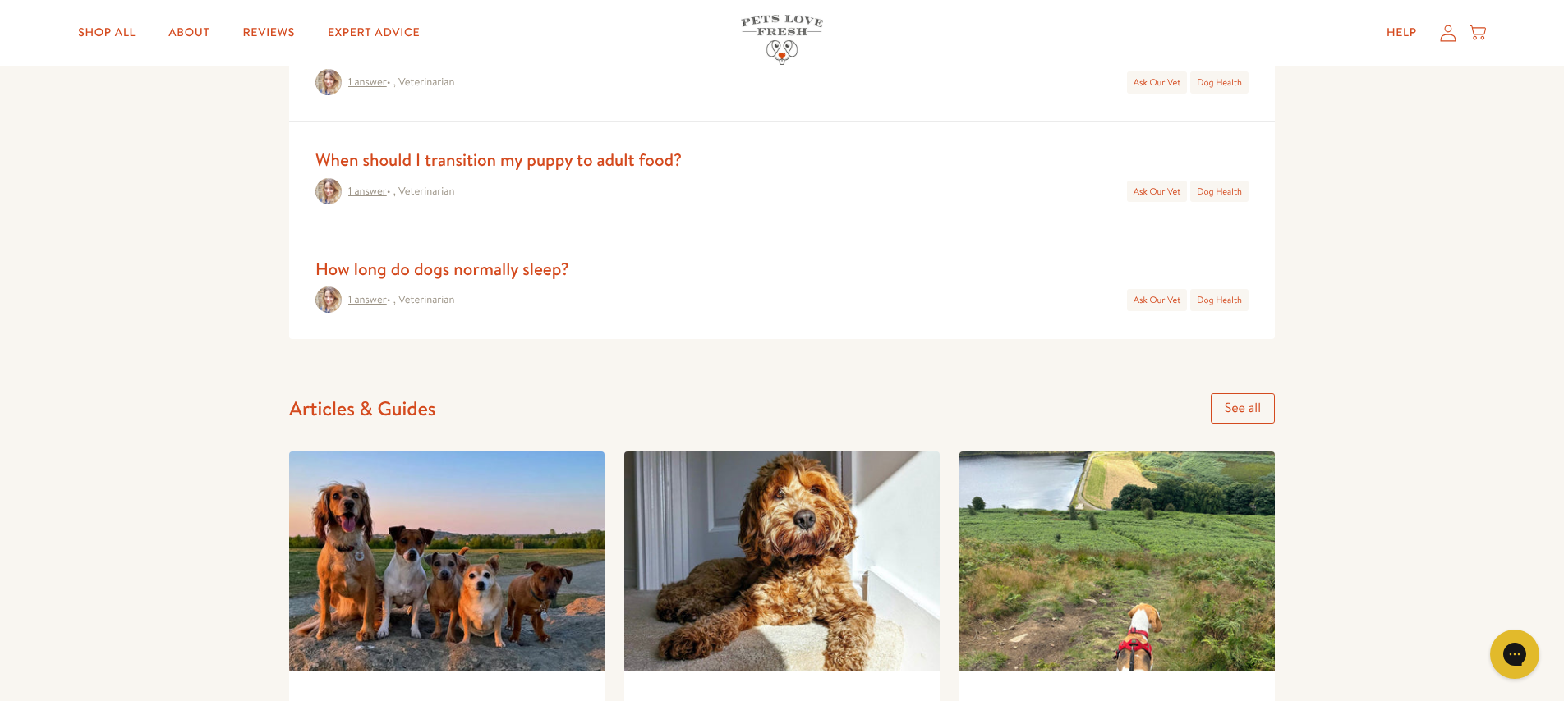
scroll to position [1043, 0]
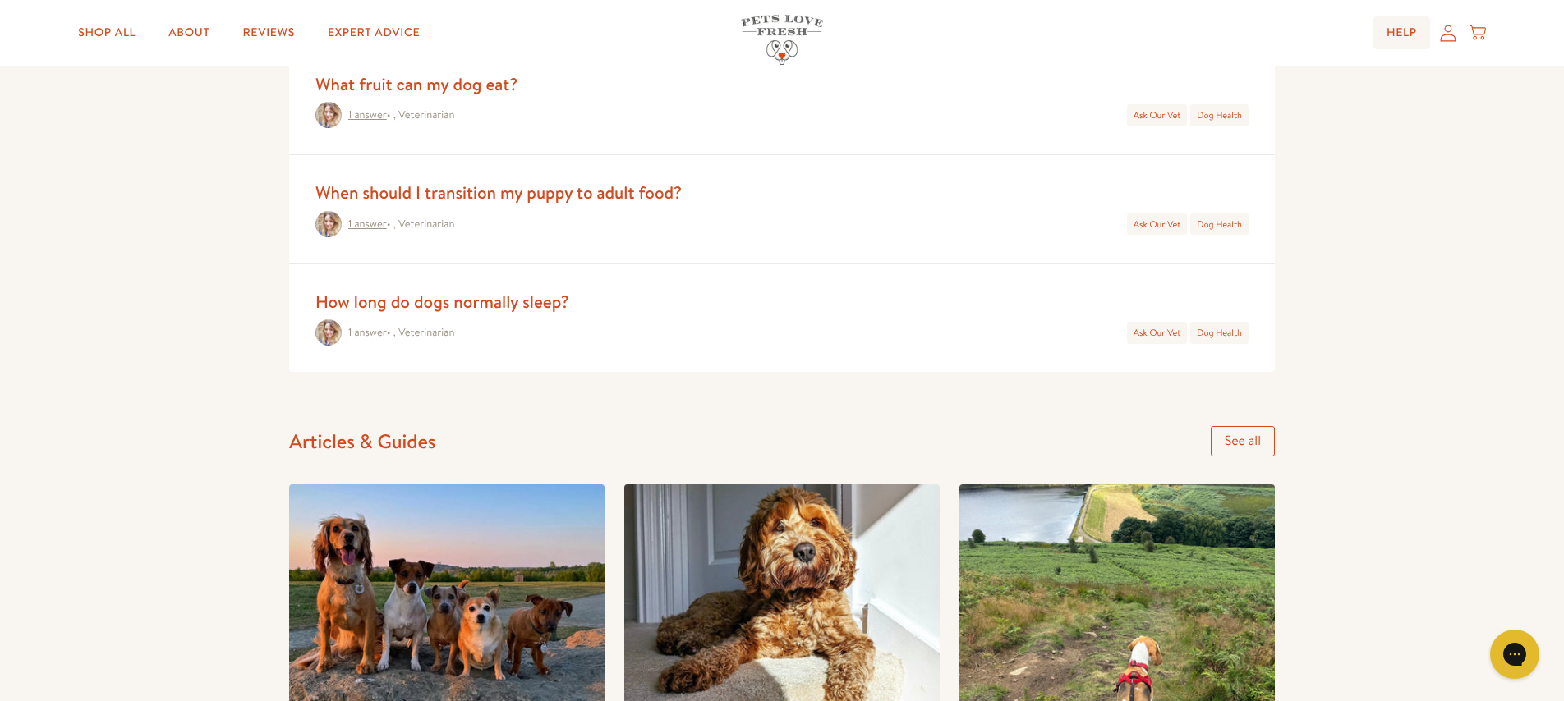
click at [1412, 28] on link "Help" at bounding box center [1401, 32] width 57 height 33
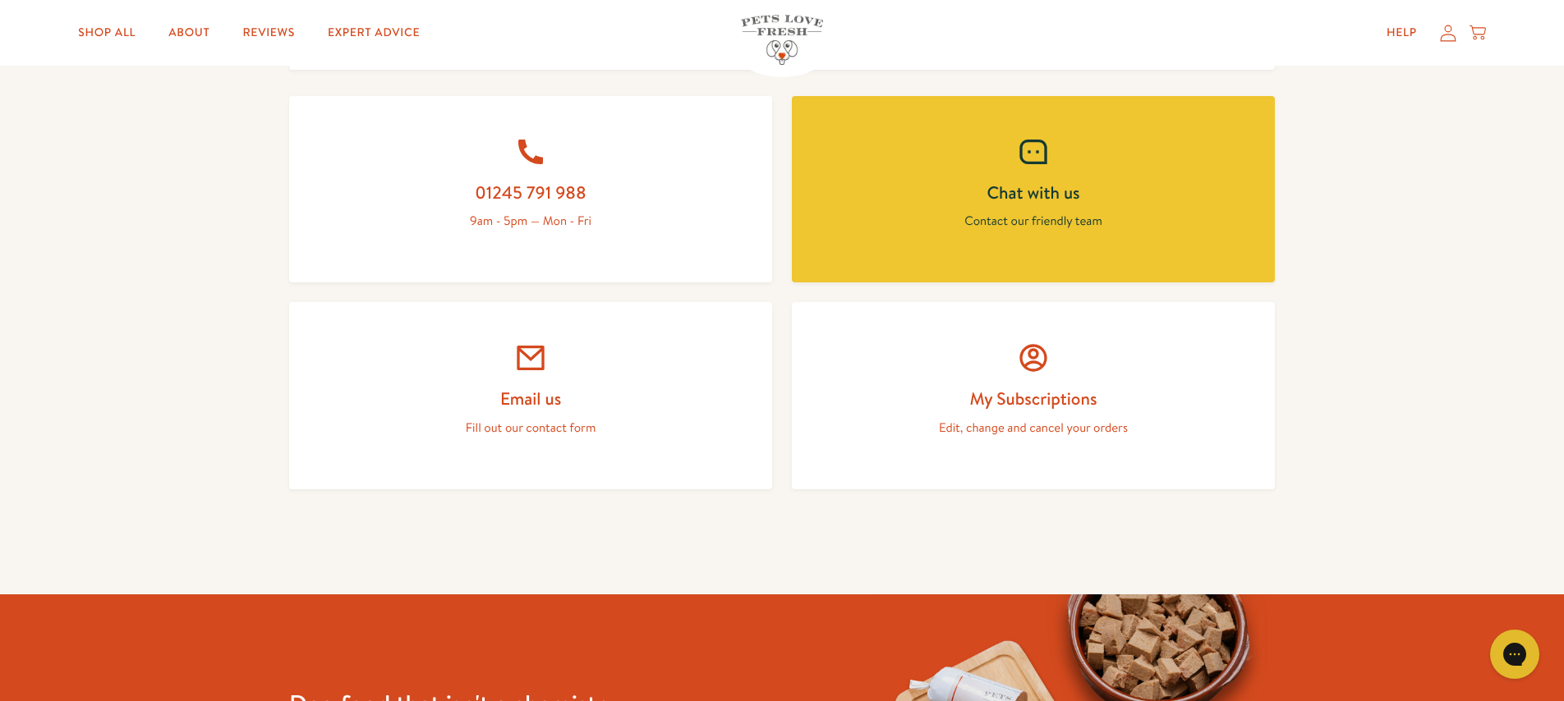
scroll to position [718, 0]
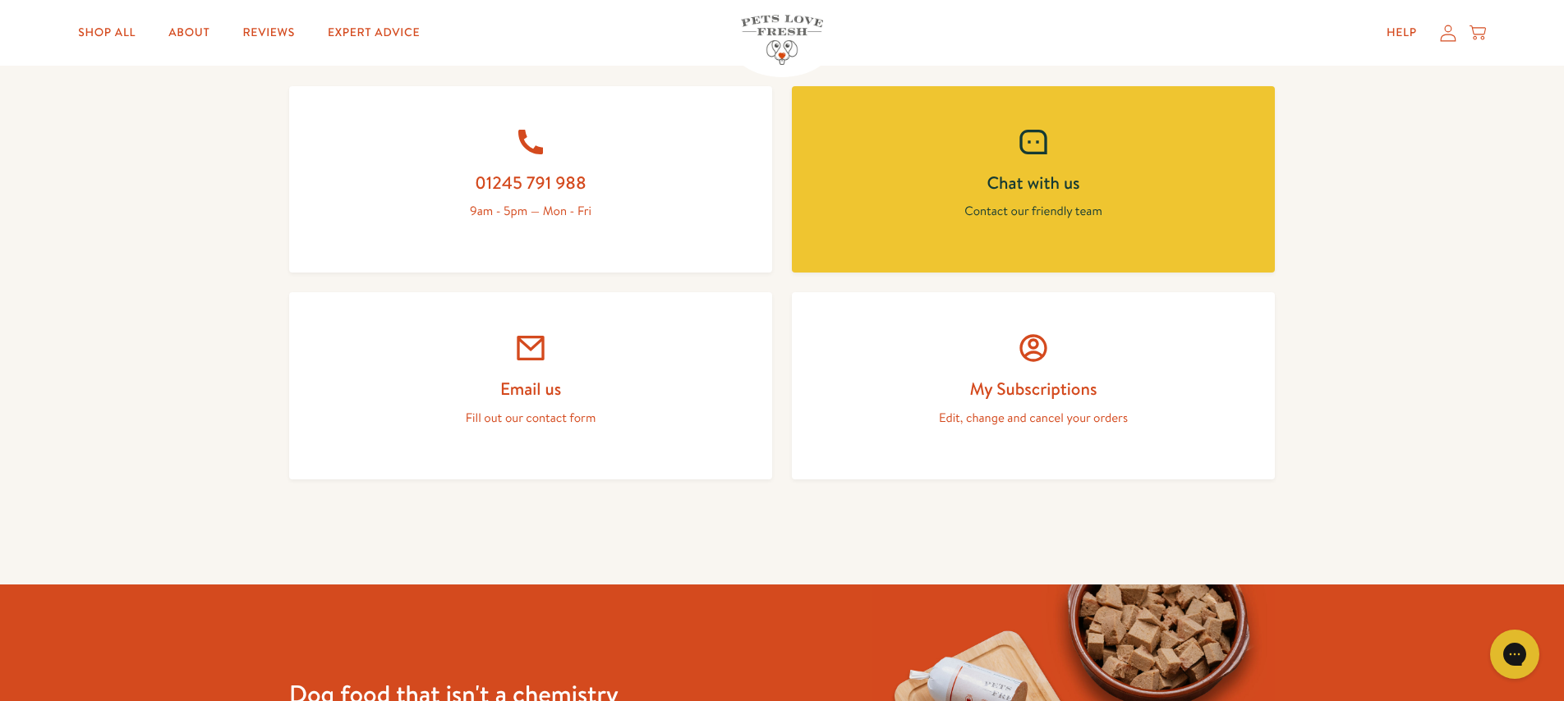
click at [1067, 378] on h2 "My Subscriptions" at bounding box center [1033, 389] width 404 height 22
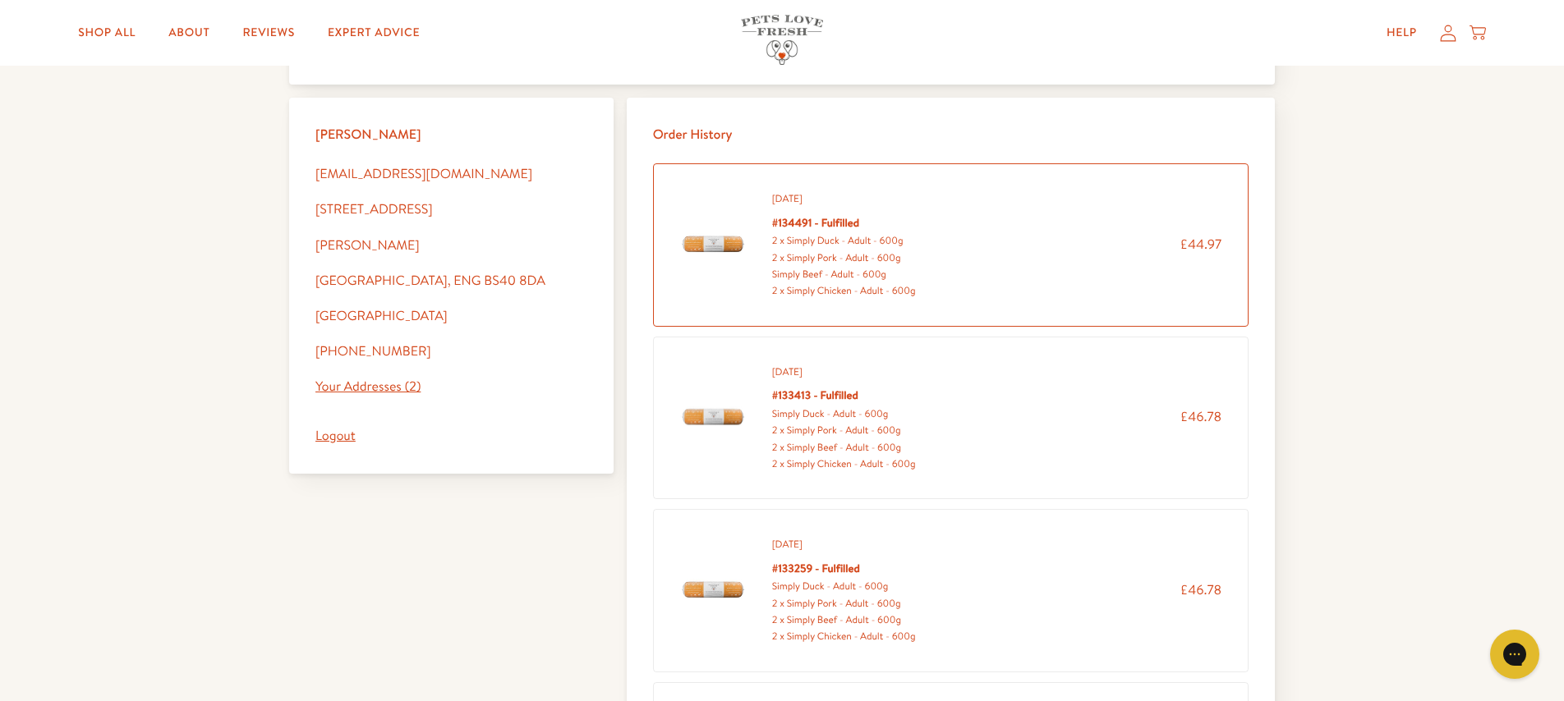
scroll to position [521, 0]
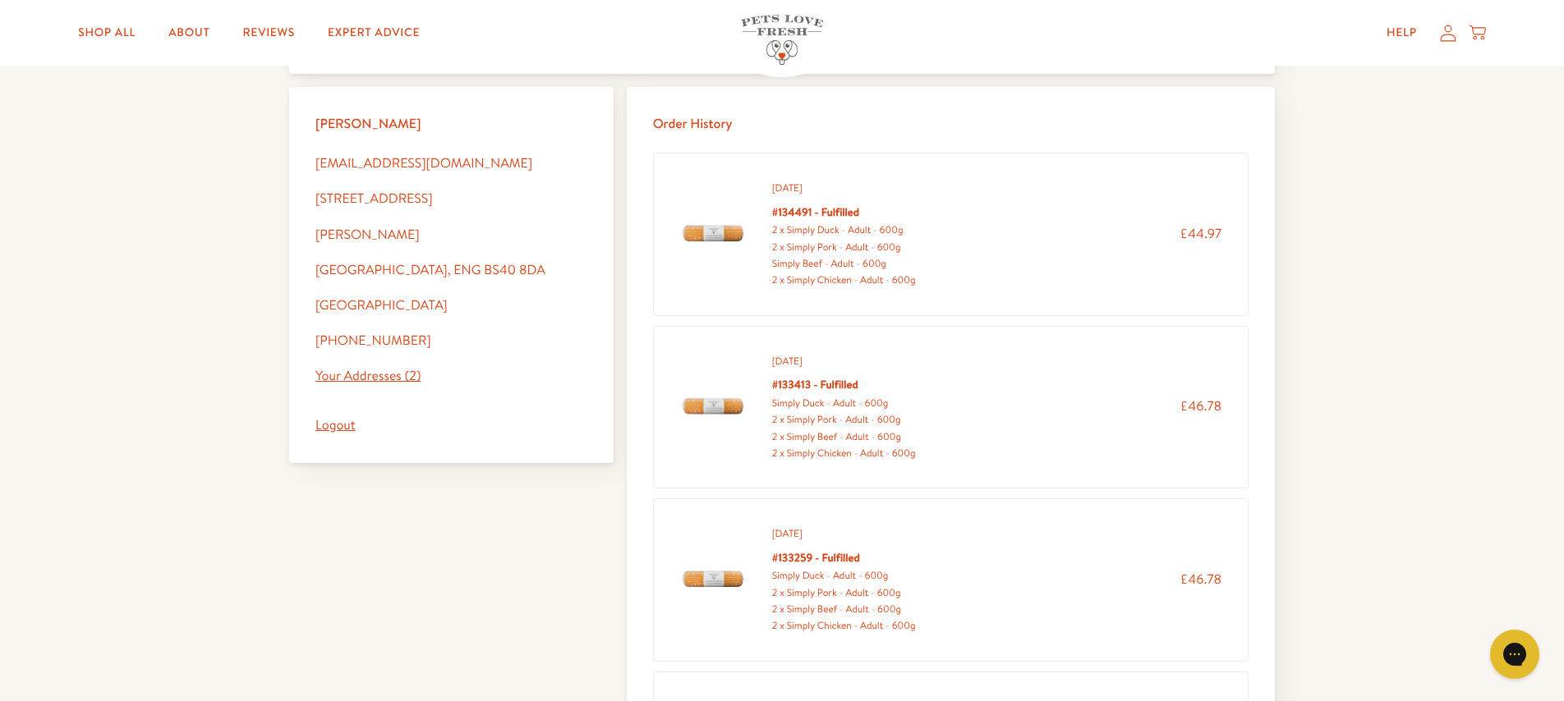
click at [337, 428] on link "Logout" at bounding box center [335, 425] width 40 height 18
